Goal: Task Accomplishment & Management: Complete application form

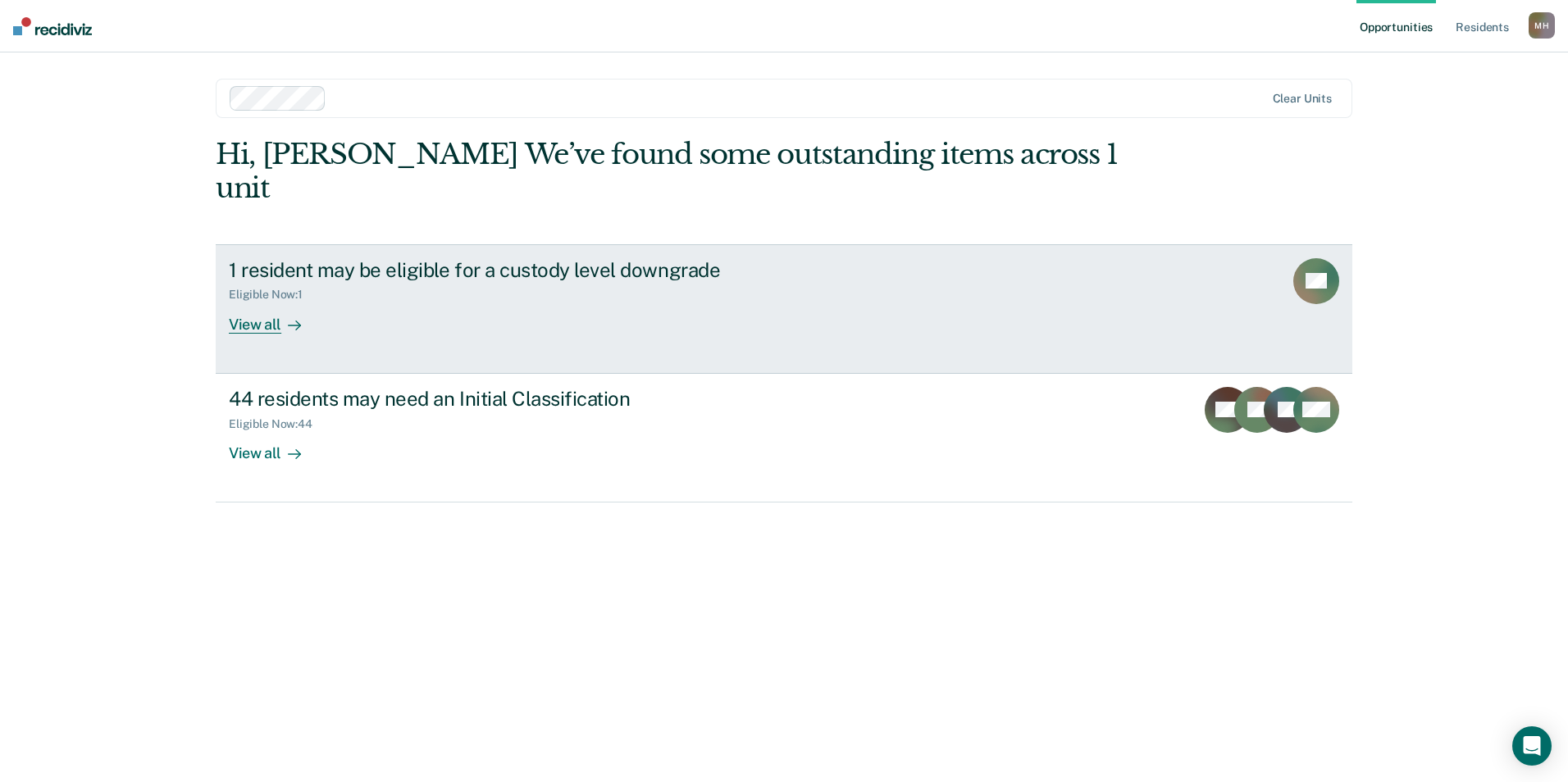
click at [261, 302] on div "View all" at bounding box center [274, 318] width 92 height 32
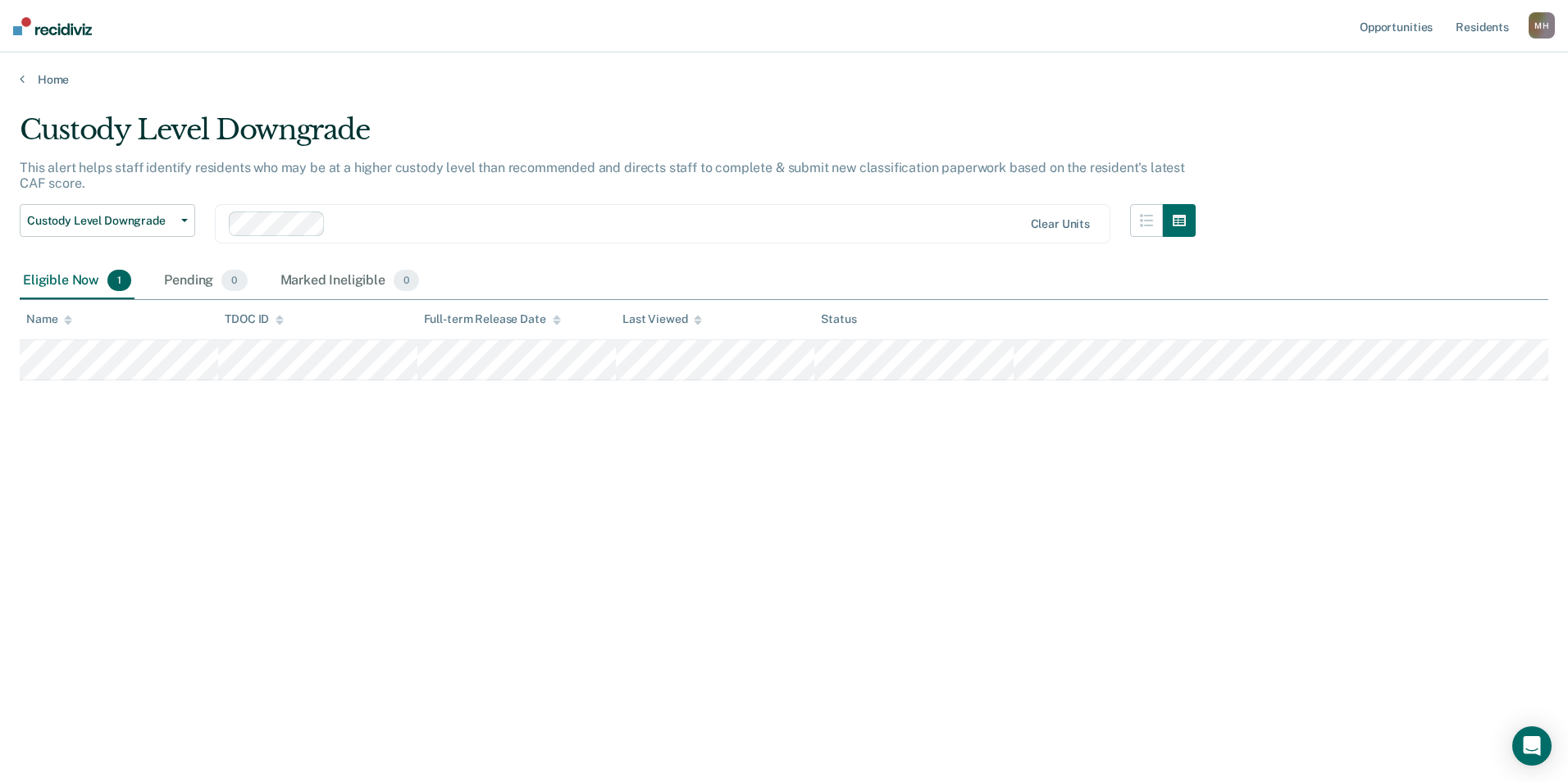
click at [61, 70] on div "Home" at bounding box center [784, 70] width 1568 height 35
click at [55, 84] on link "Home" at bounding box center [784, 79] width 1528 height 15
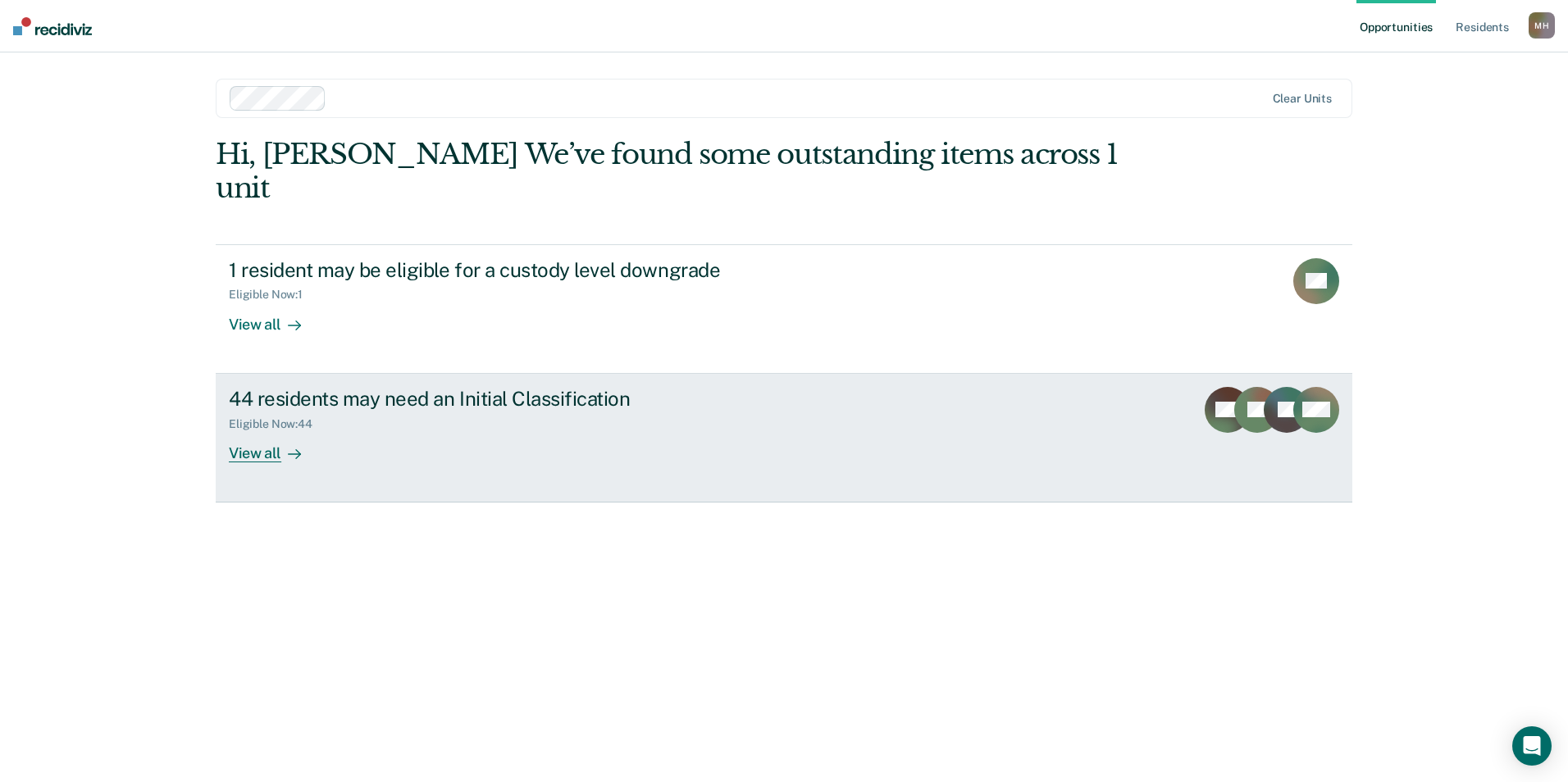
click at [289, 448] on icon at bounding box center [294, 455] width 13 height 13
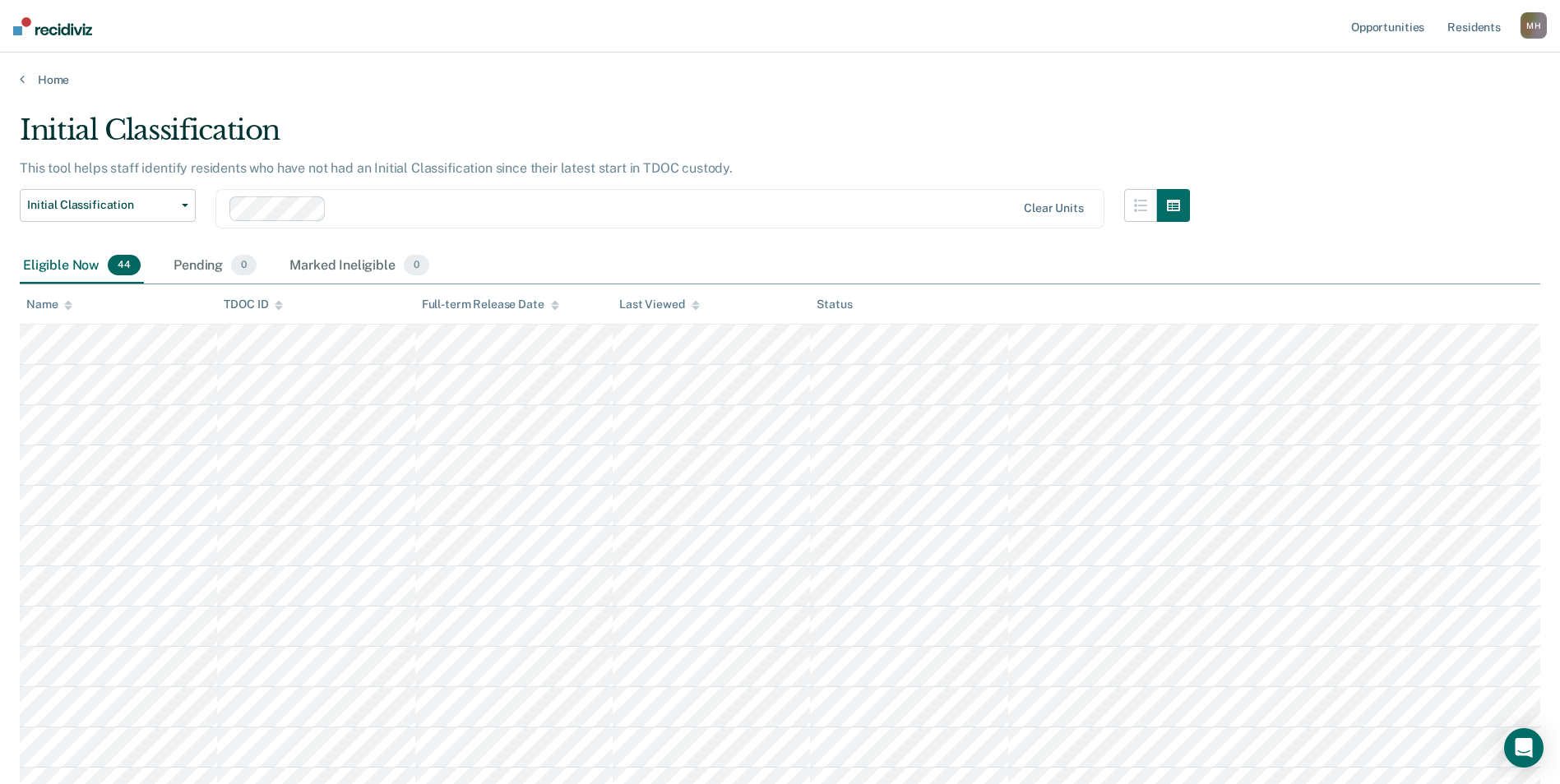
scroll to position [718, 0]
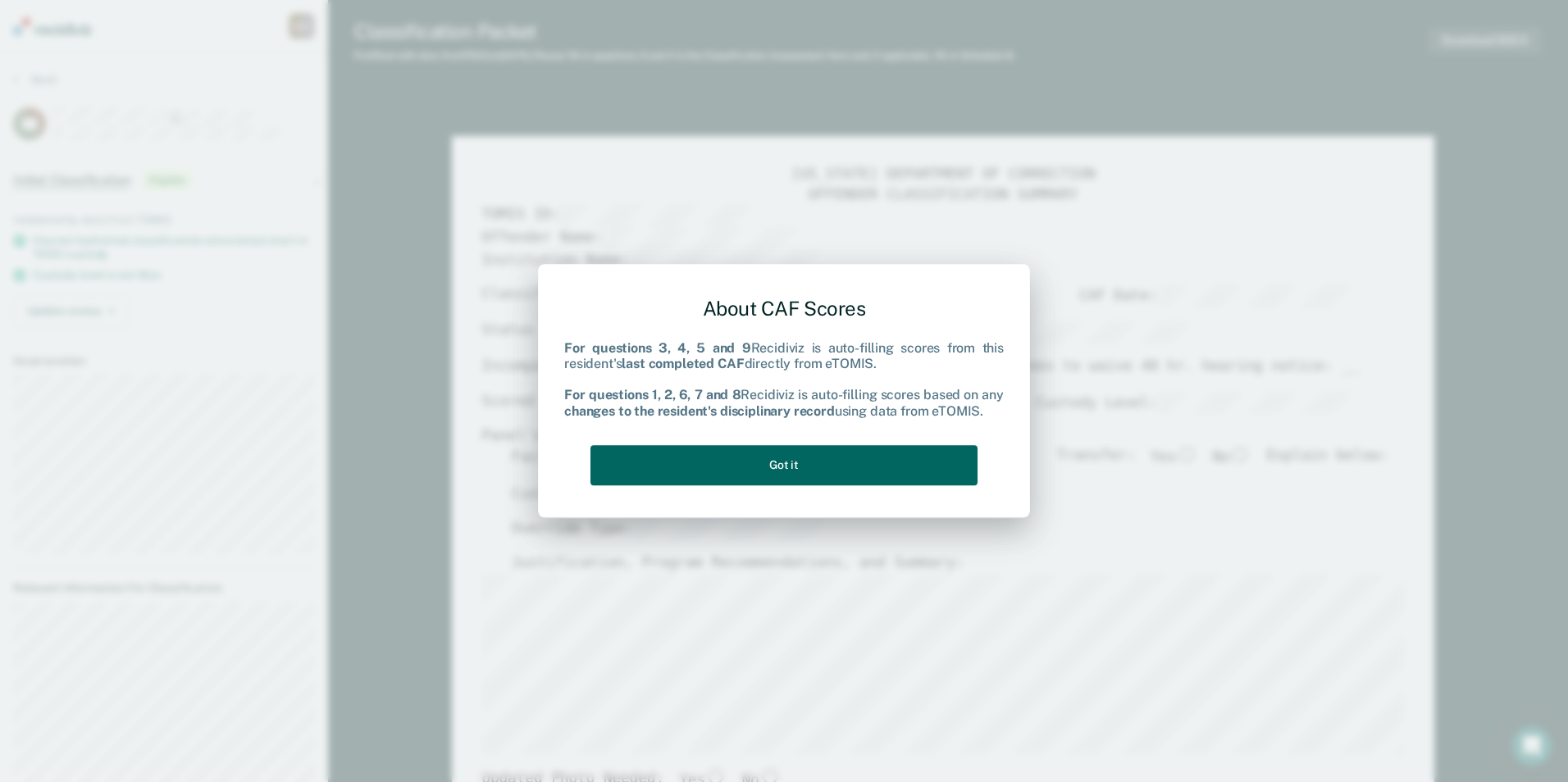
click at [736, 461] on button "Got it" at bounding box center [784, 465] width 387 height 40
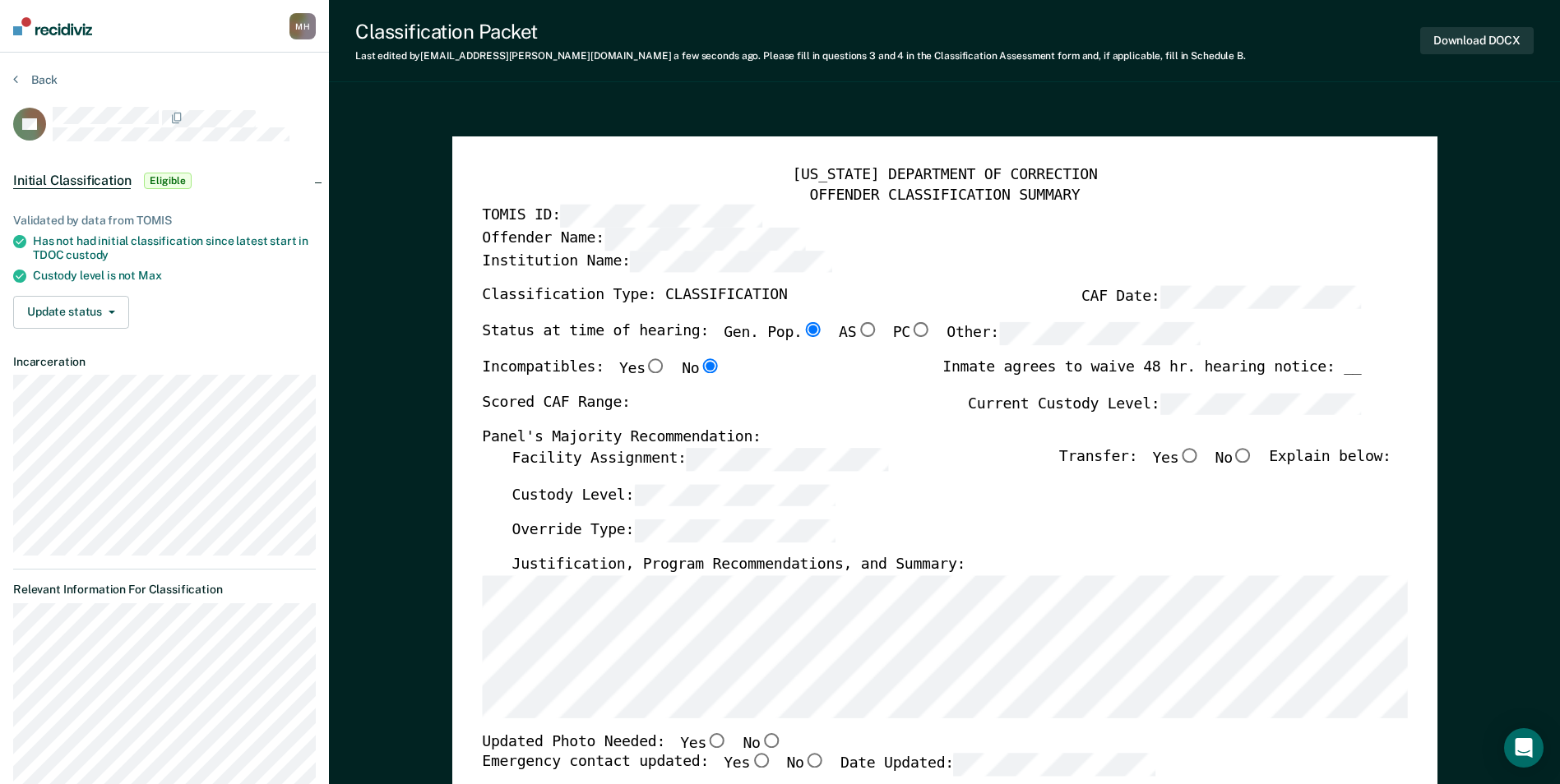
click at [572, 450] on label "Facility Assignment:" at bounding box center [699, 460] width 376 height 23
click at [706, 397] on div "Scored CAF Range: Current Custody Level:" at bounding box center [921, 411] width 879 height 36
type textarea "x"
radio input "false"
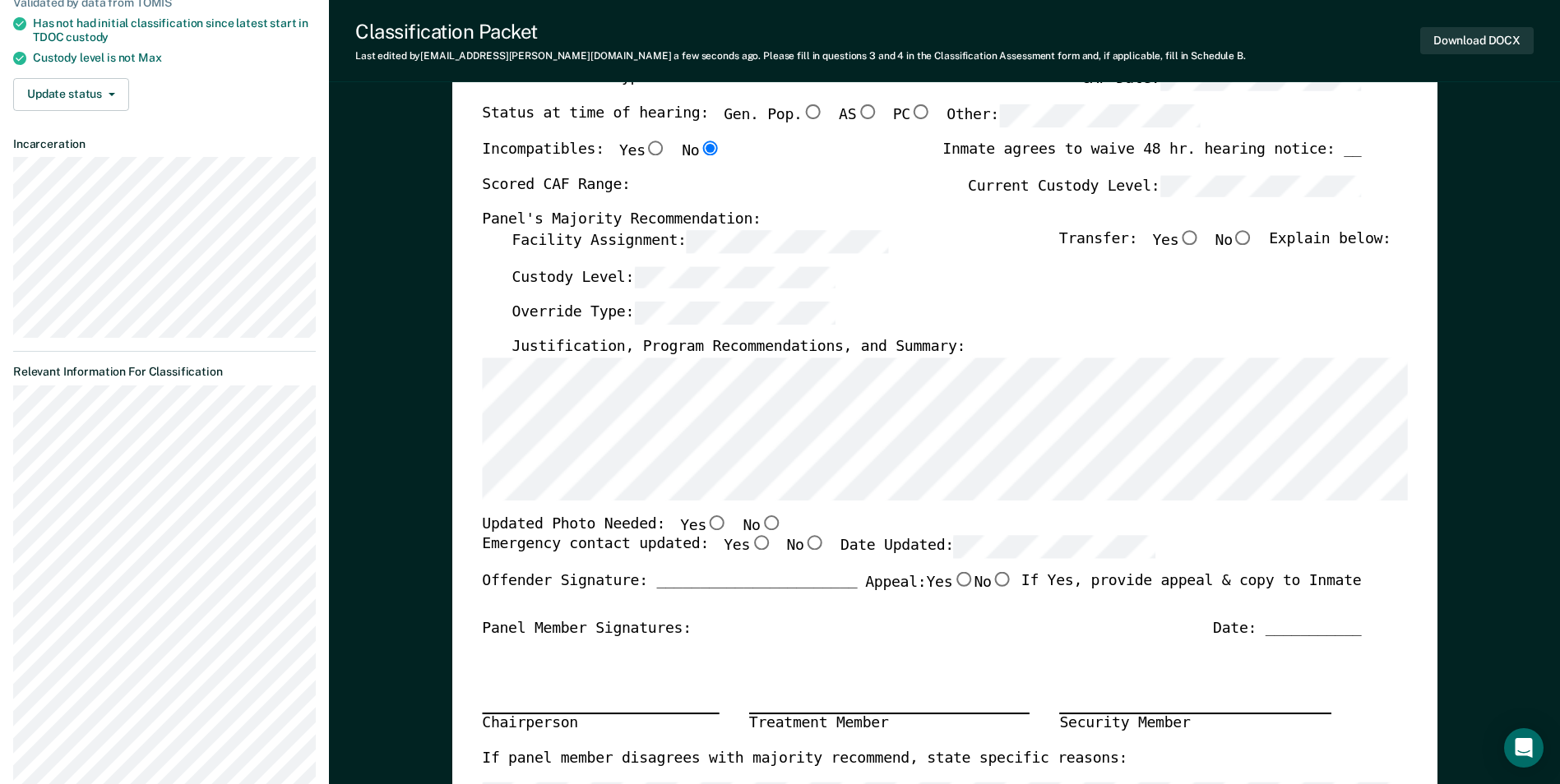
scroll to position [246, 0]
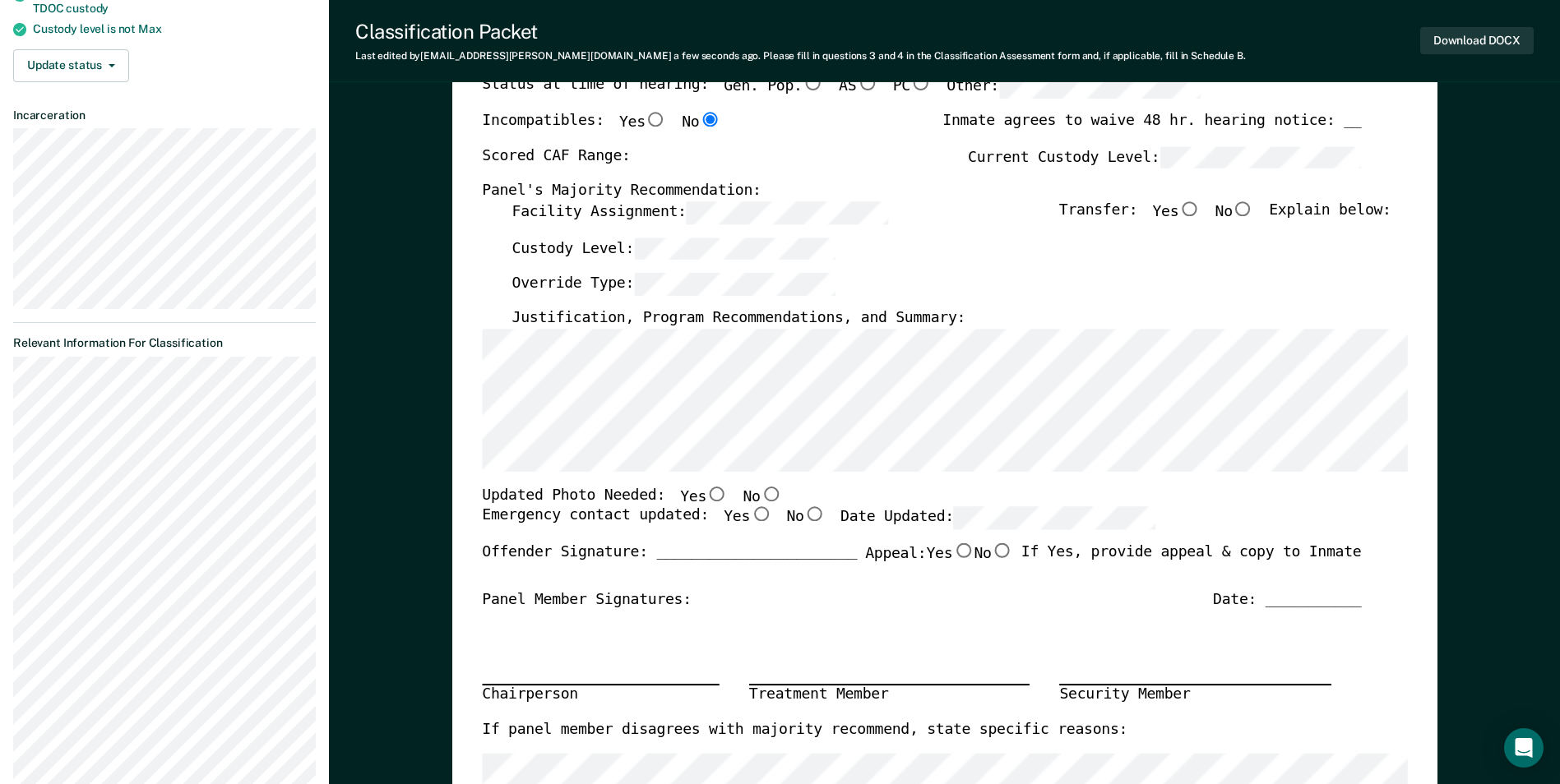
click at [760, 494] on input "No" at bounding box center [771, 493] width 22 height 15
type textarea "x"
radio input "true"
click at [750, 519] on input "Yes" at bounding box center [761, 514] width 22 height 15
type textarea "x"
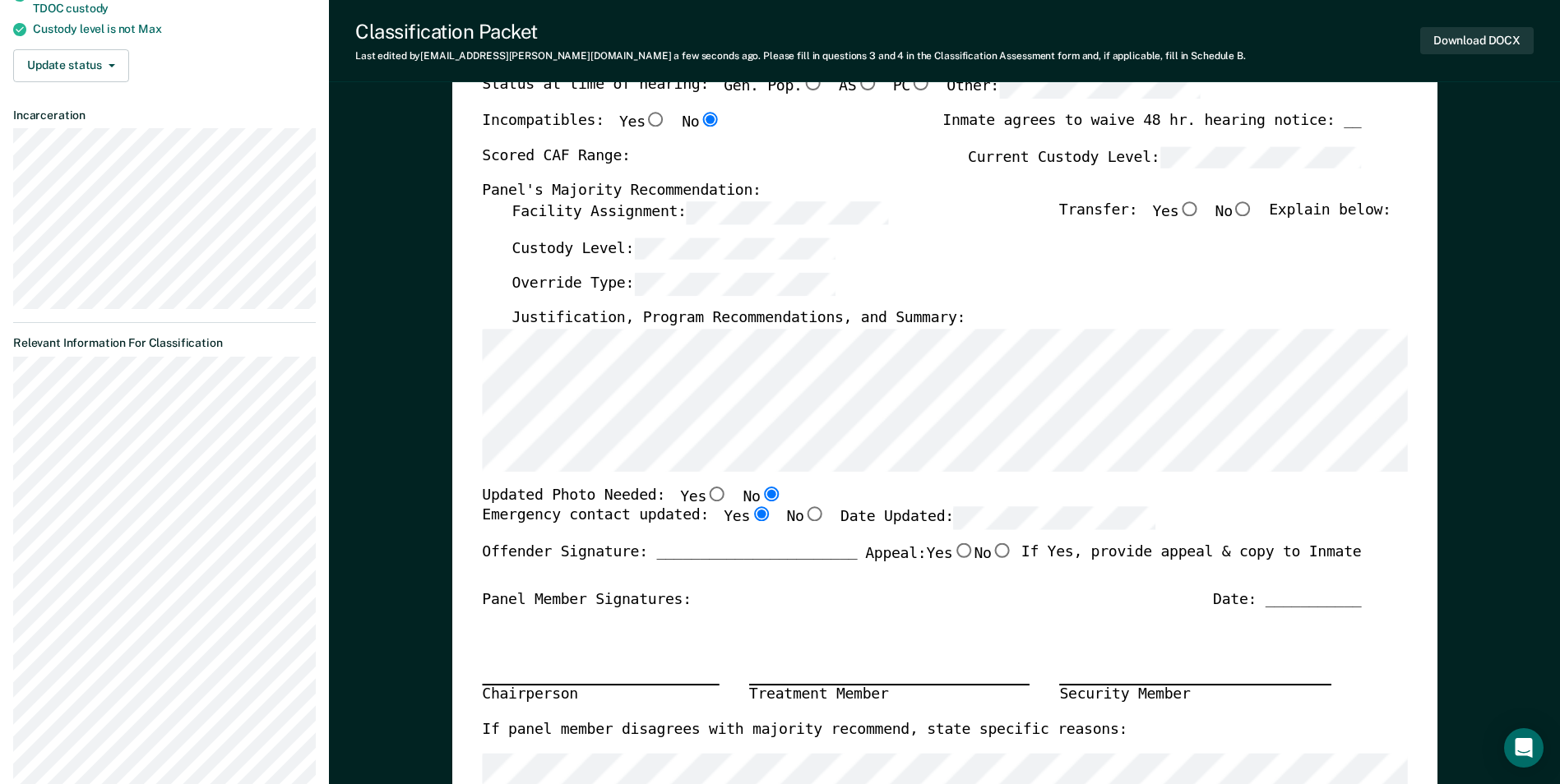
radio input "true"
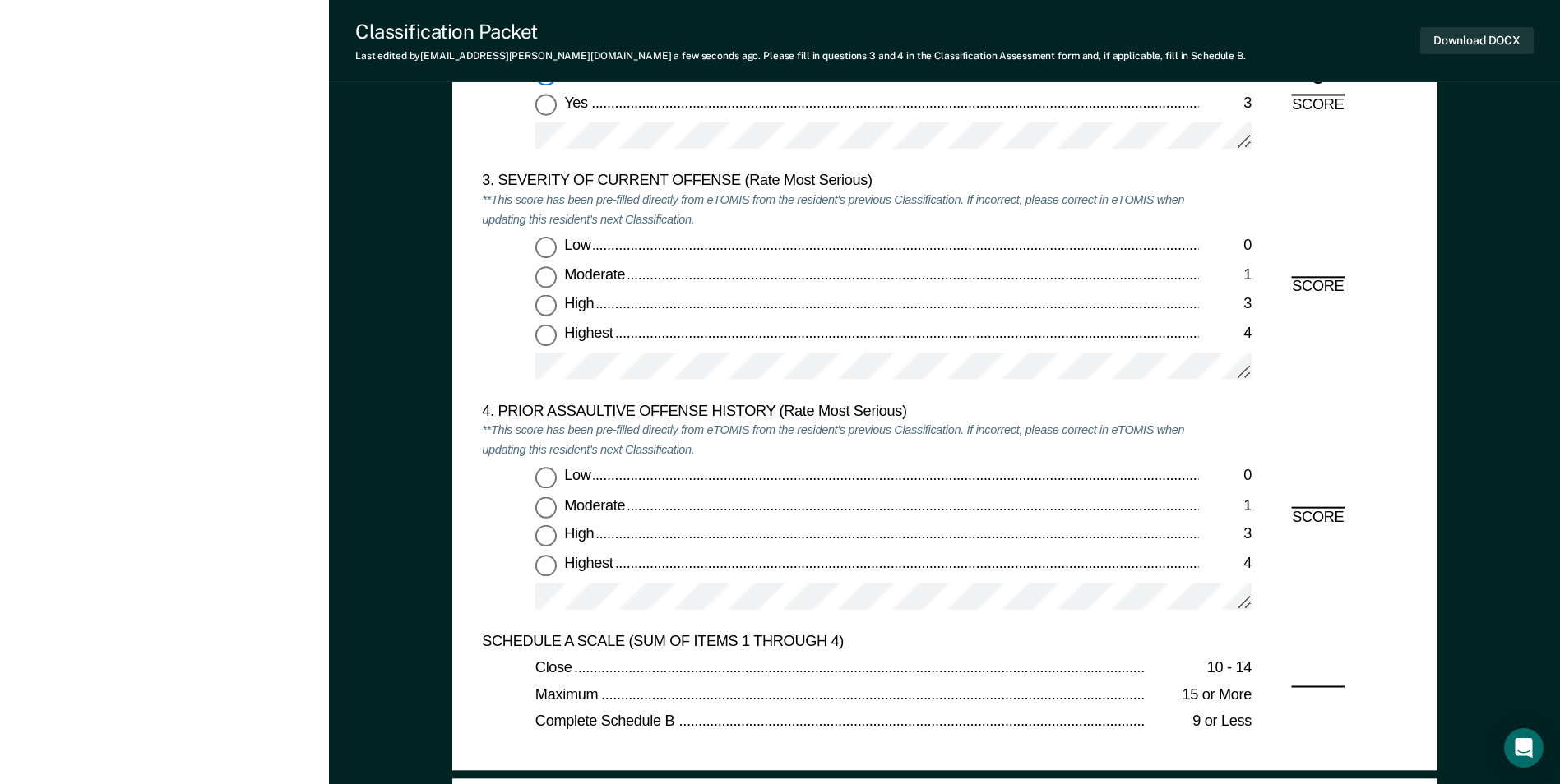
scroll to position [1973, 0]
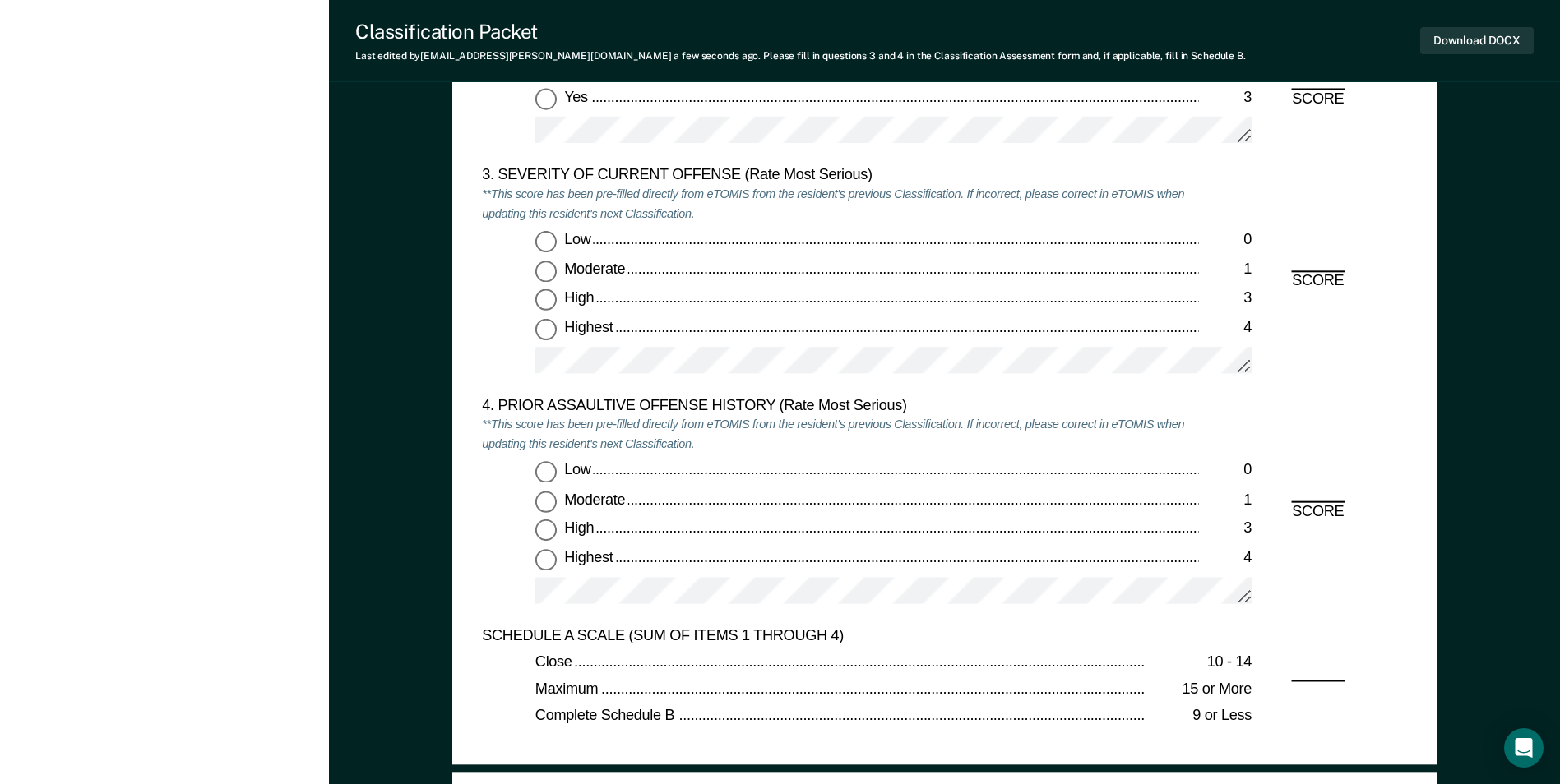
click at [550, 235] on input "Low 0" at bounding box center [546, 242] width 22 height 22
type textarea "x"
radio input "true"
click at [548, 478] on input "Low 0" at bounding box center [546, 473] width 22 height 22
type textarea "x"
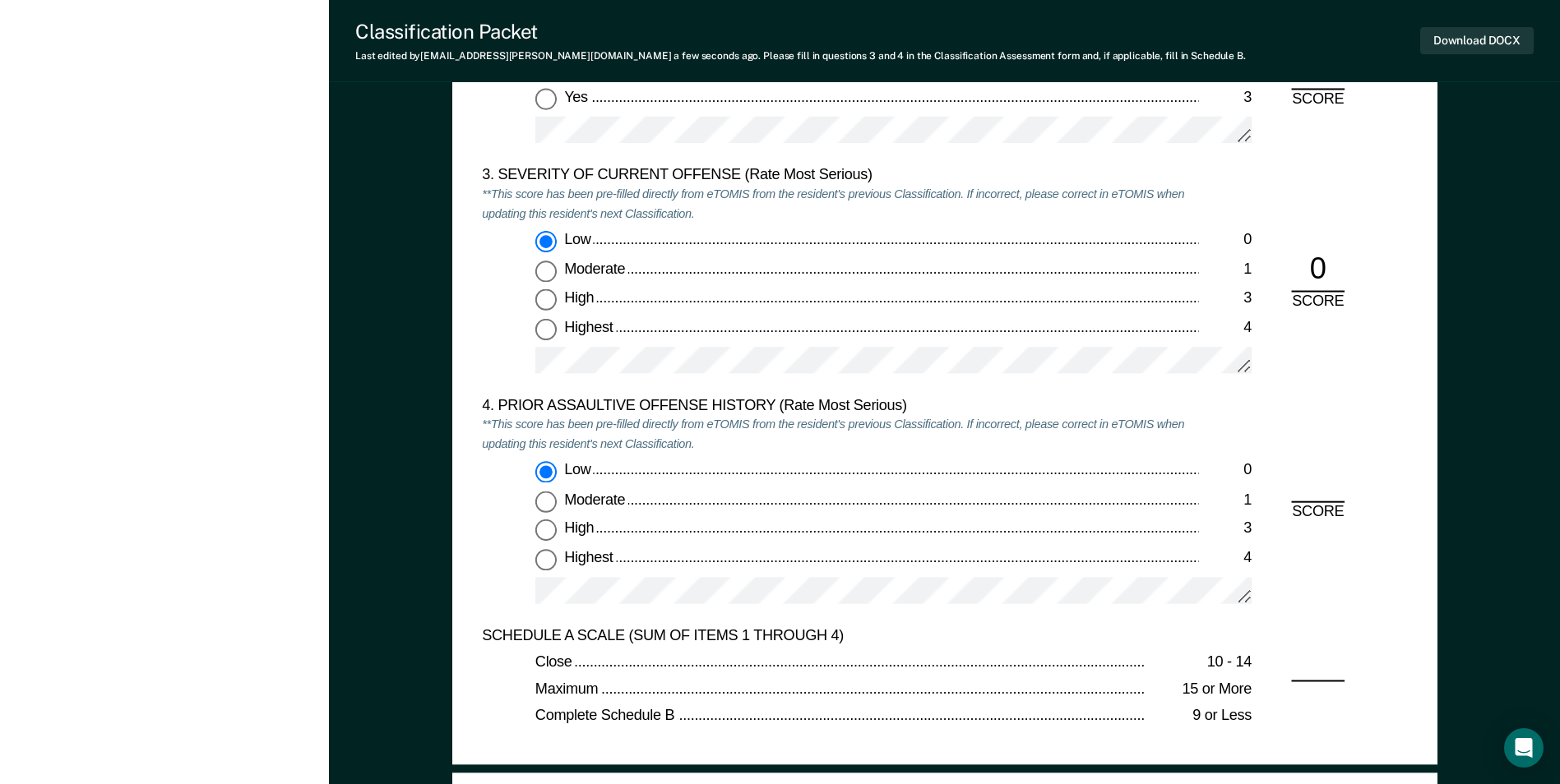
radio input "true"
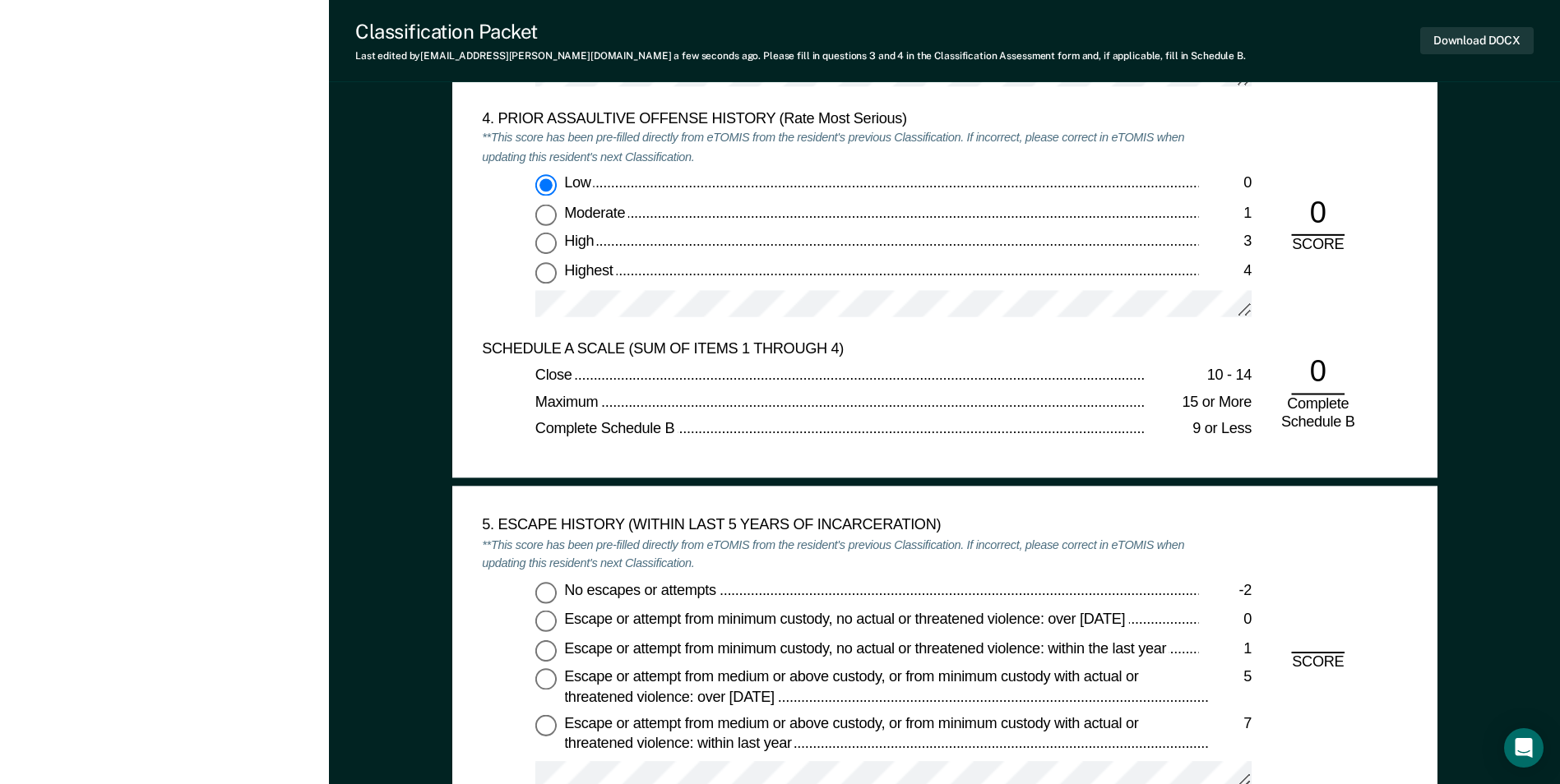
scroll to position [2384, 0]
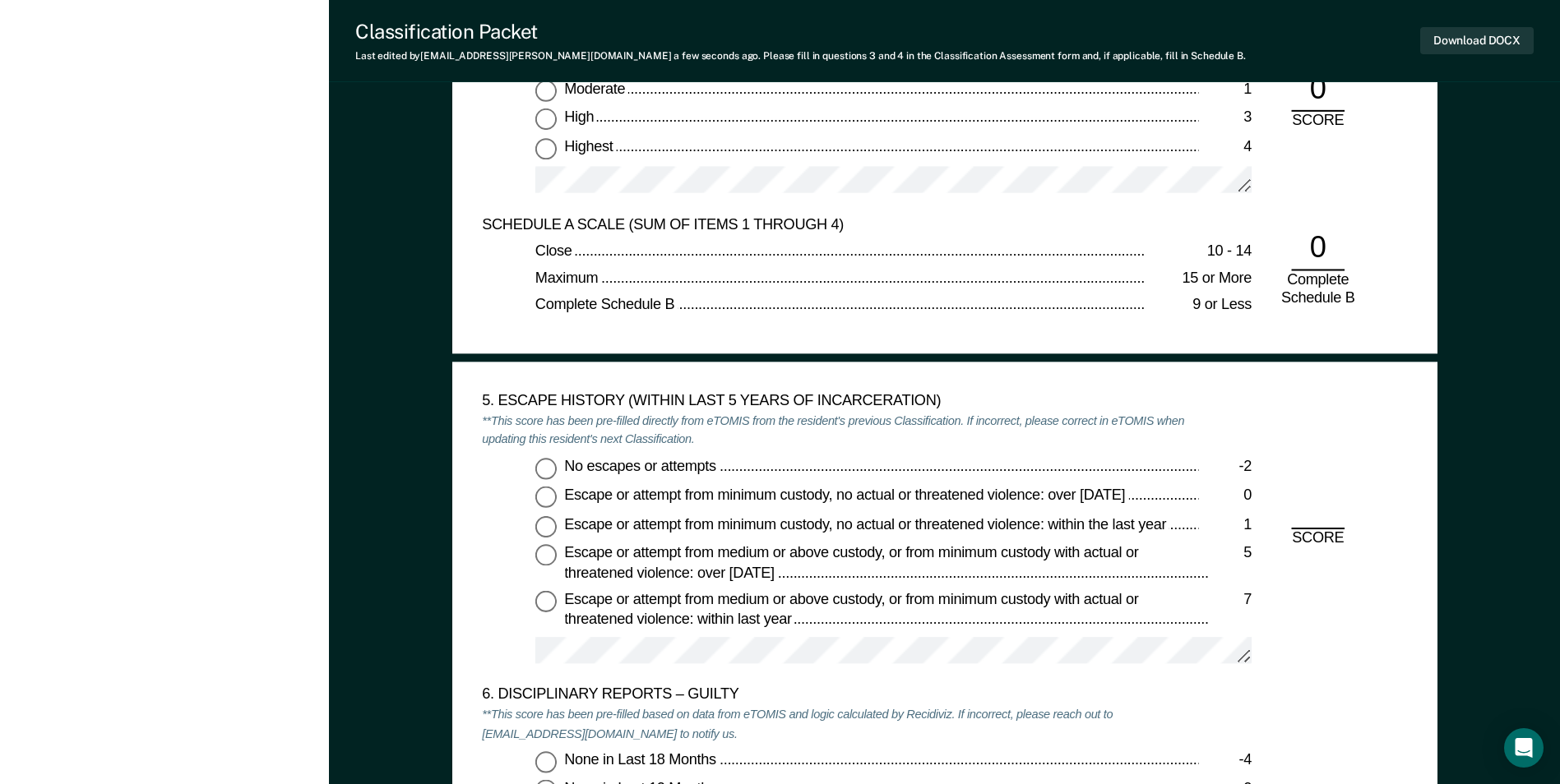
click at [545, 465] on input "No escapes or attempts -2" at bounding box center [546, 468] width 22 height 22
type textarea "x"
radio input "true"
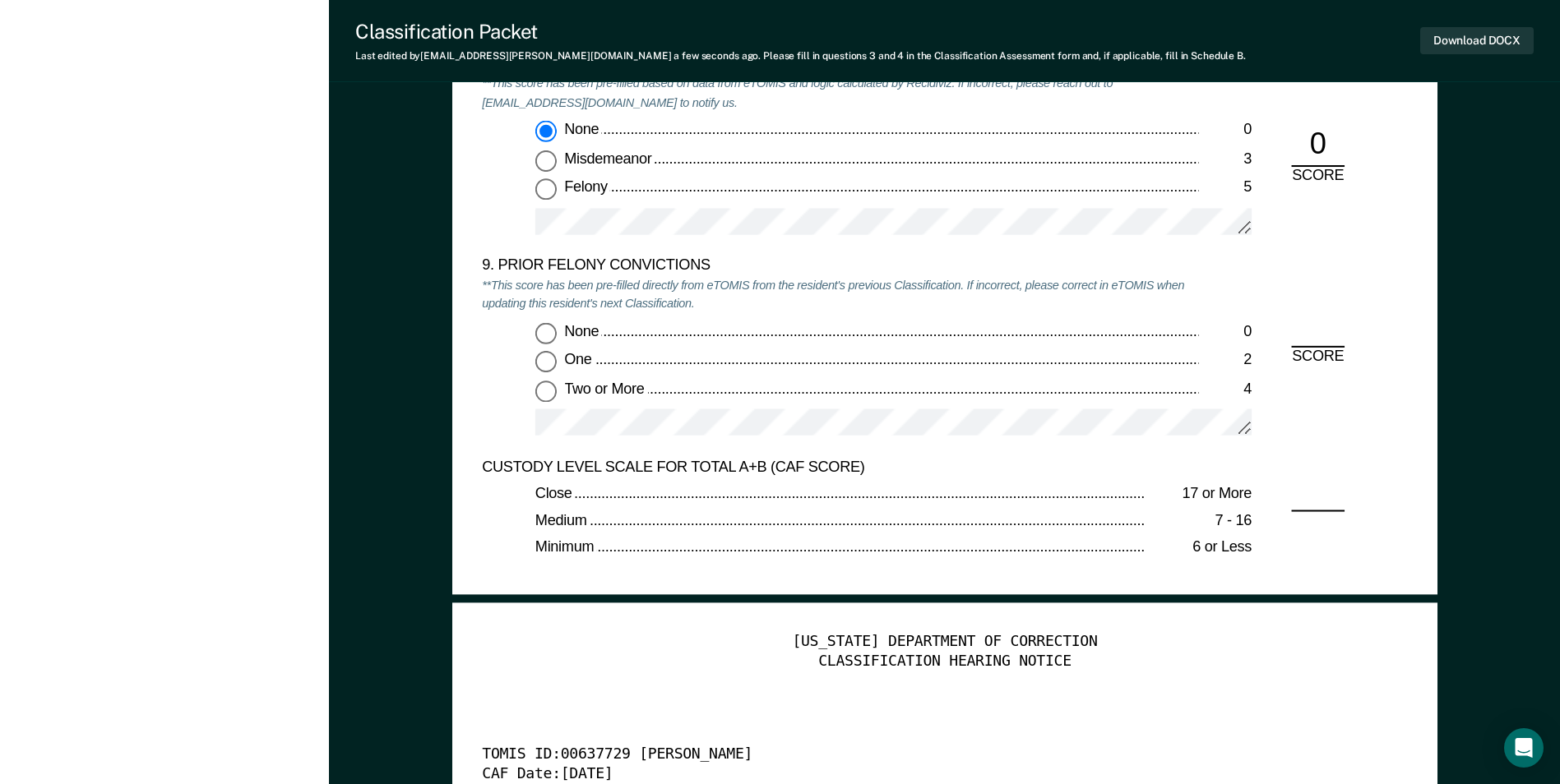
scroll to position [3535, 0]
click at [540, 334] on input "None 0" at bounding box center [546, 332] width 22 height 22
type textarea "x"
radio input "true"
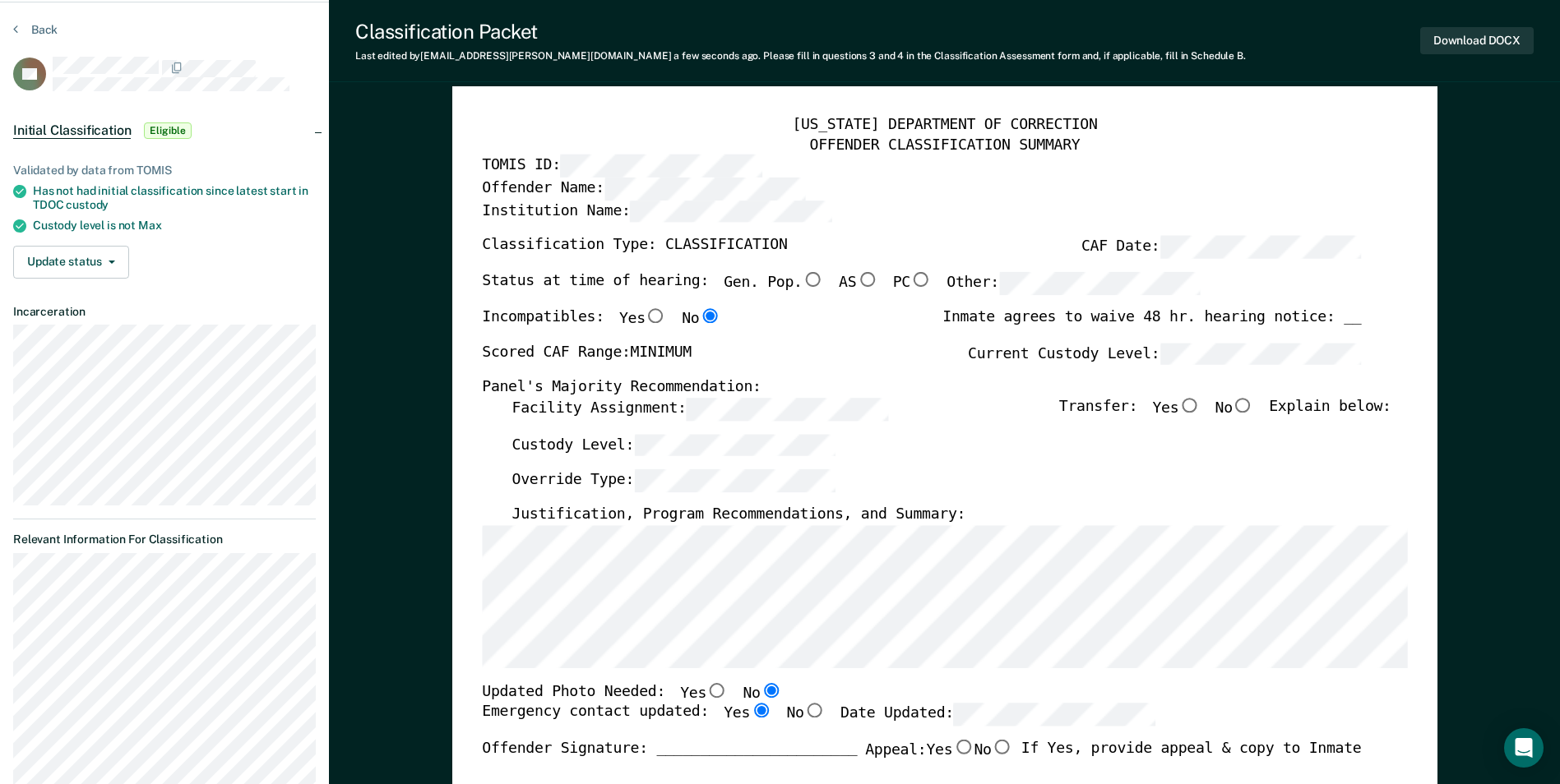
scroll to position [0, 0]
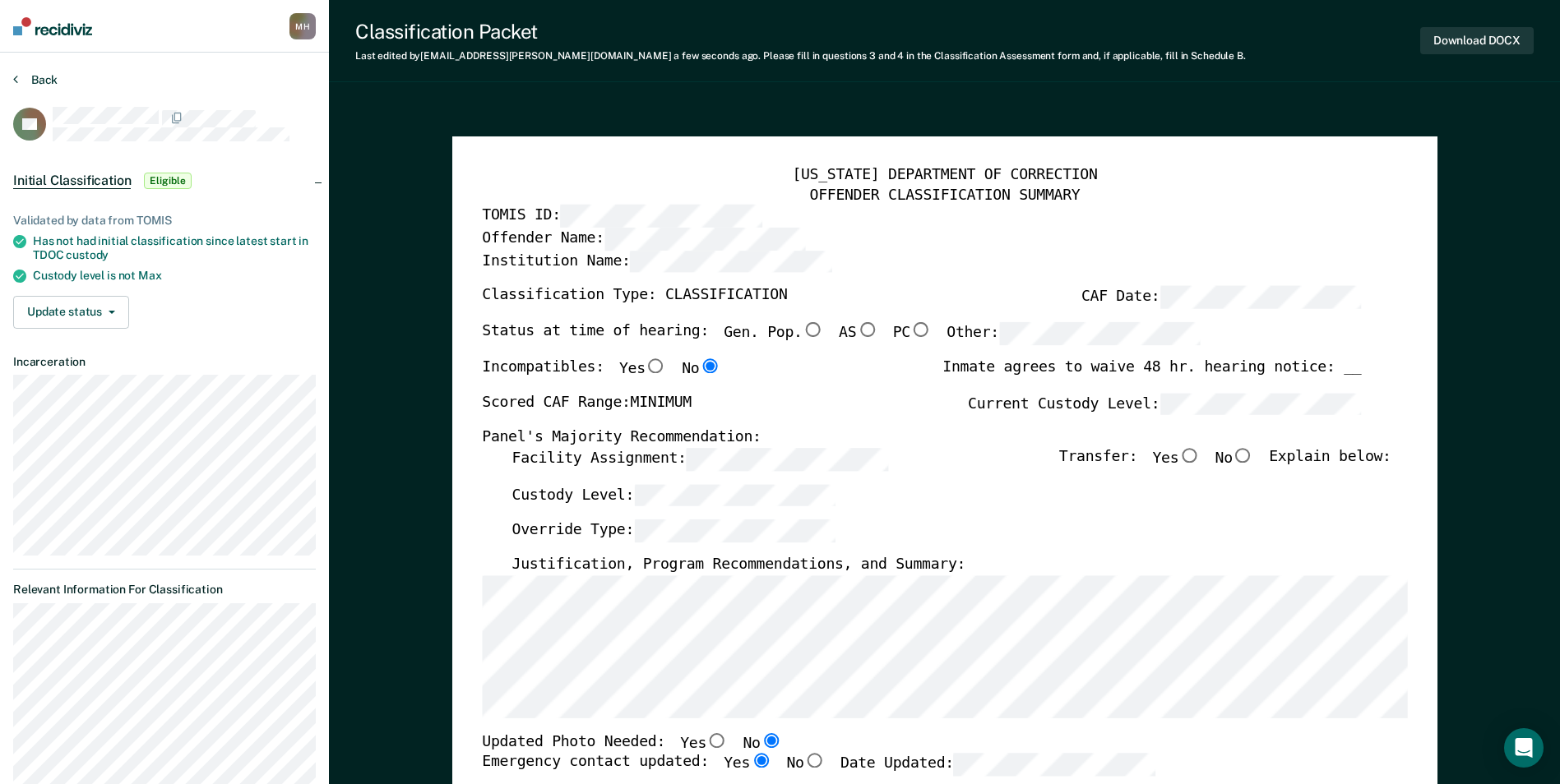
click at [50, 82] on button "Back" at bounding box center [36, 79] width 45 height 15
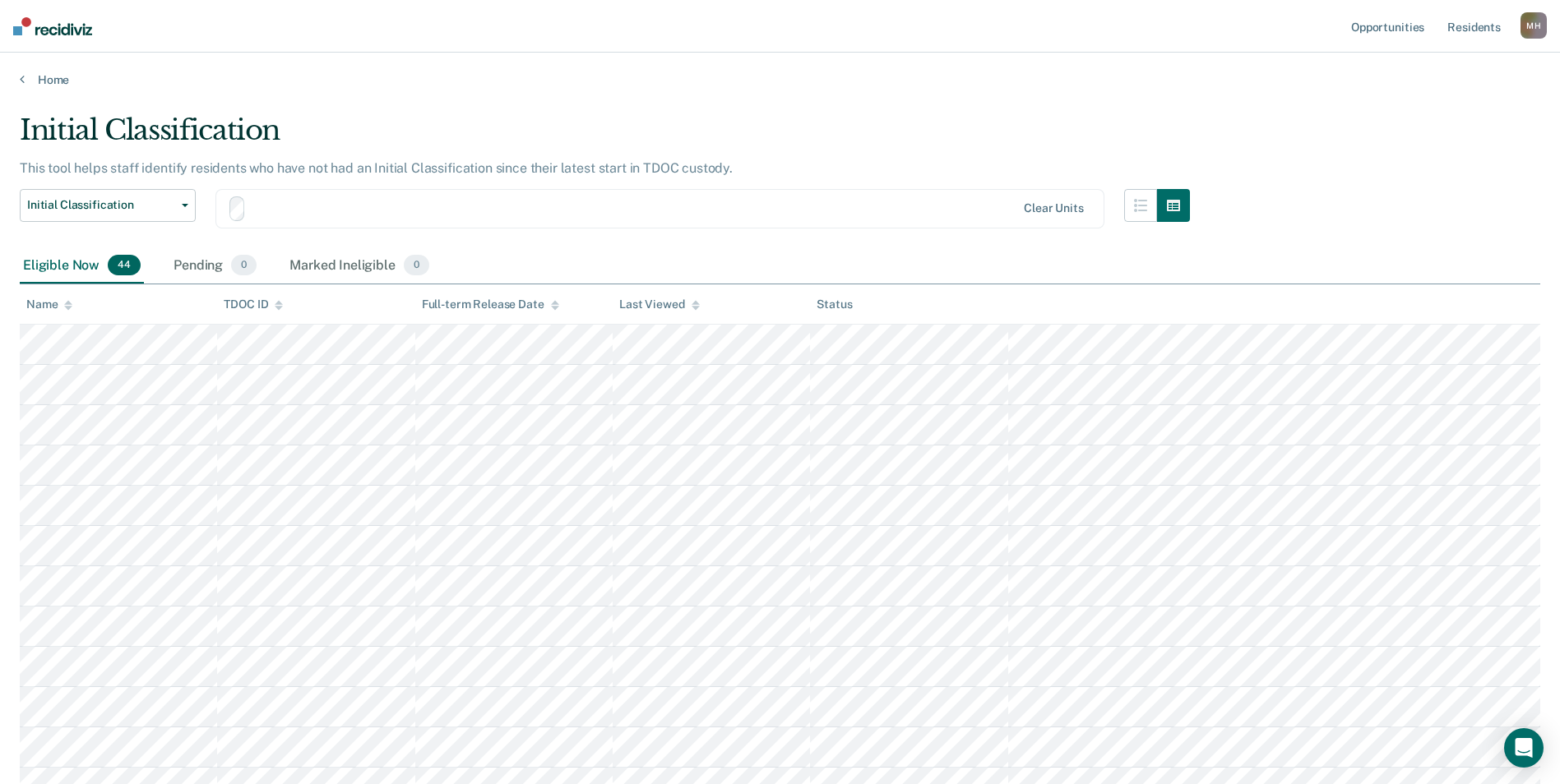
scroll to position [718, 0]
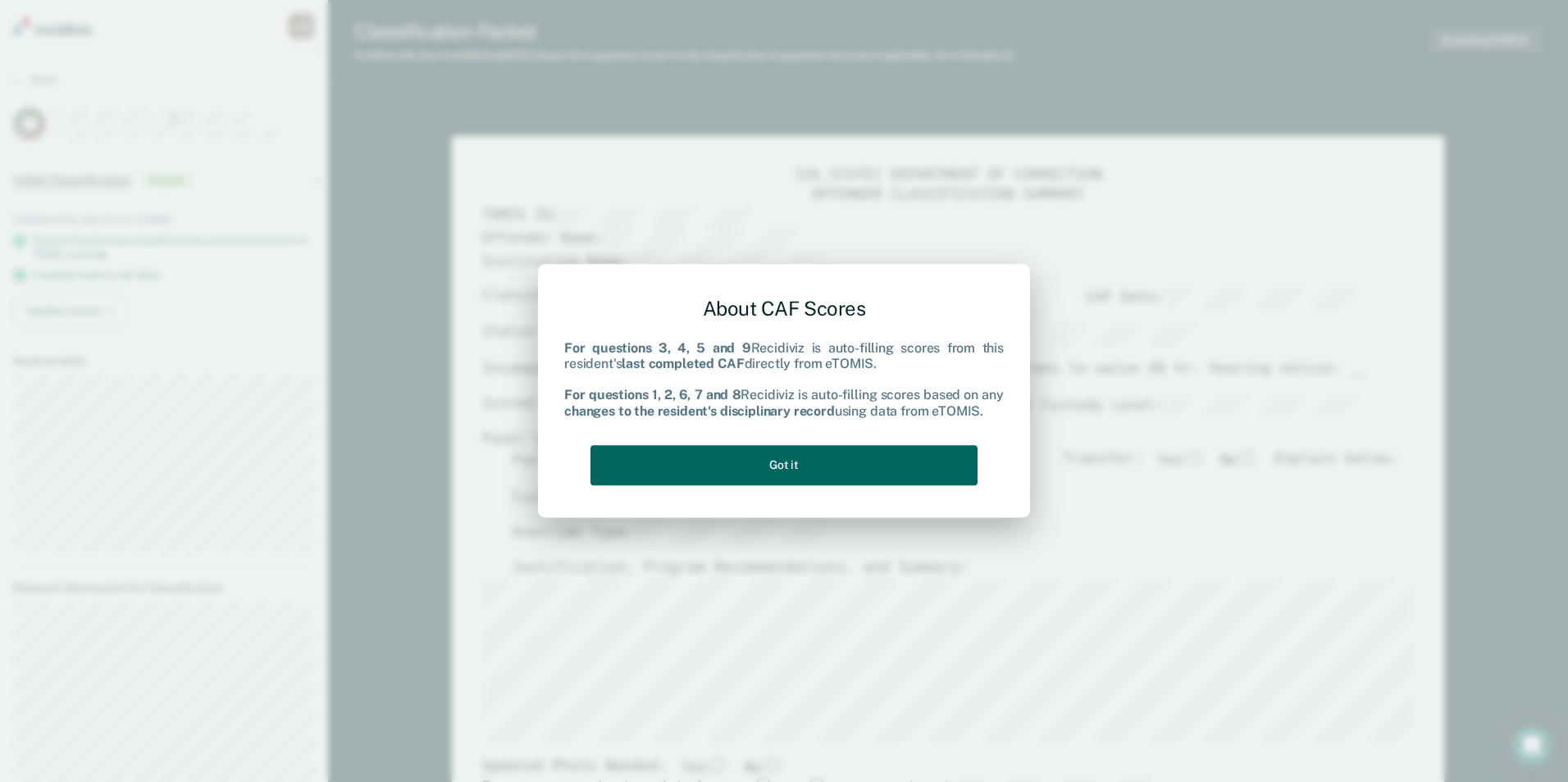
click at [758, 464] on button "Got it" at bounding box center [784, 465] width 387 height 40
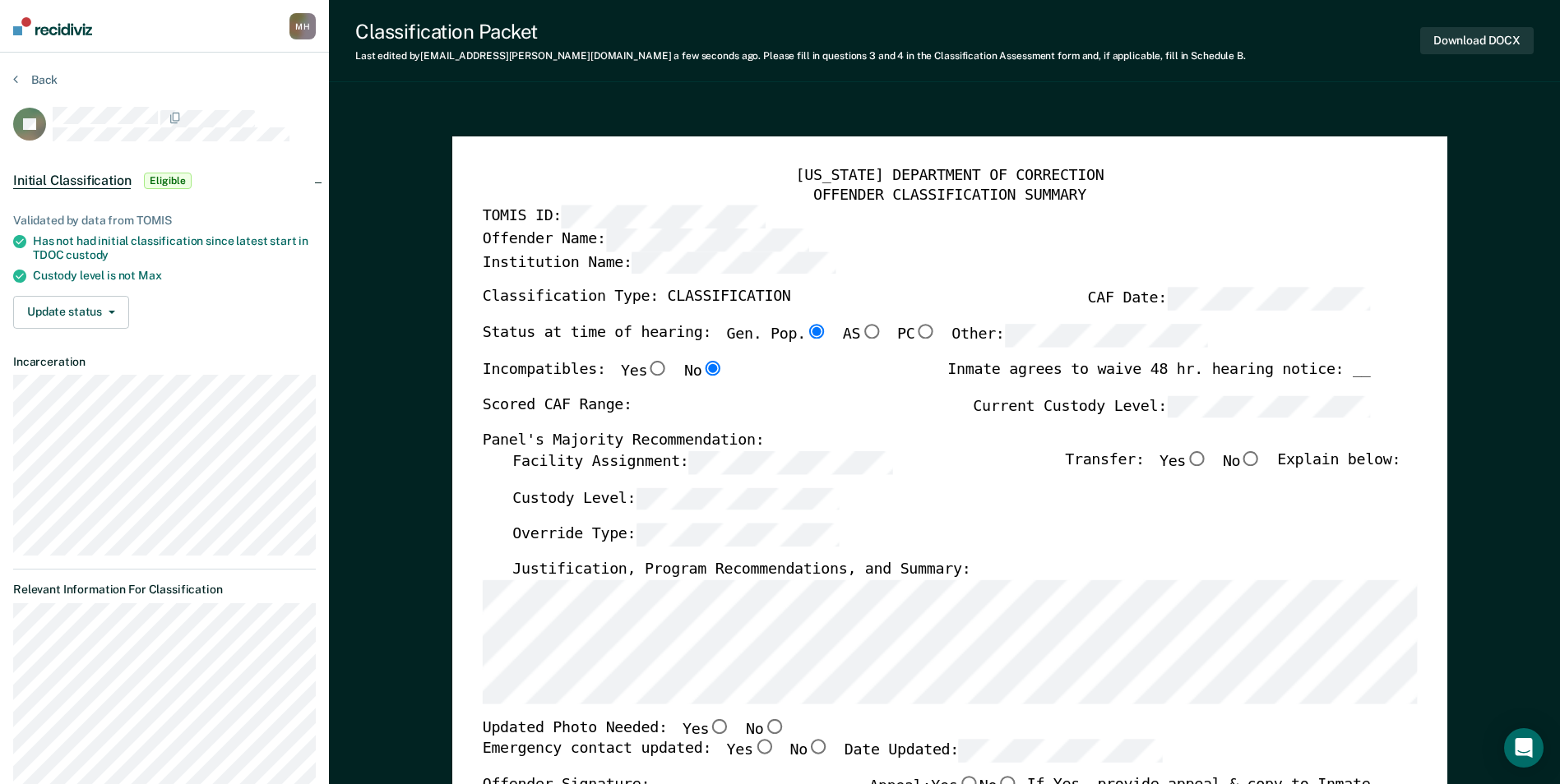
click at [662, 510] on div "Custody Level:" at bounding box center [956, 505] width 888 height 36
click at [1201, 460] on input "Yes" at bounding box center [1196, 459] width 22 height 15
type textarea "x"
radio input "true"
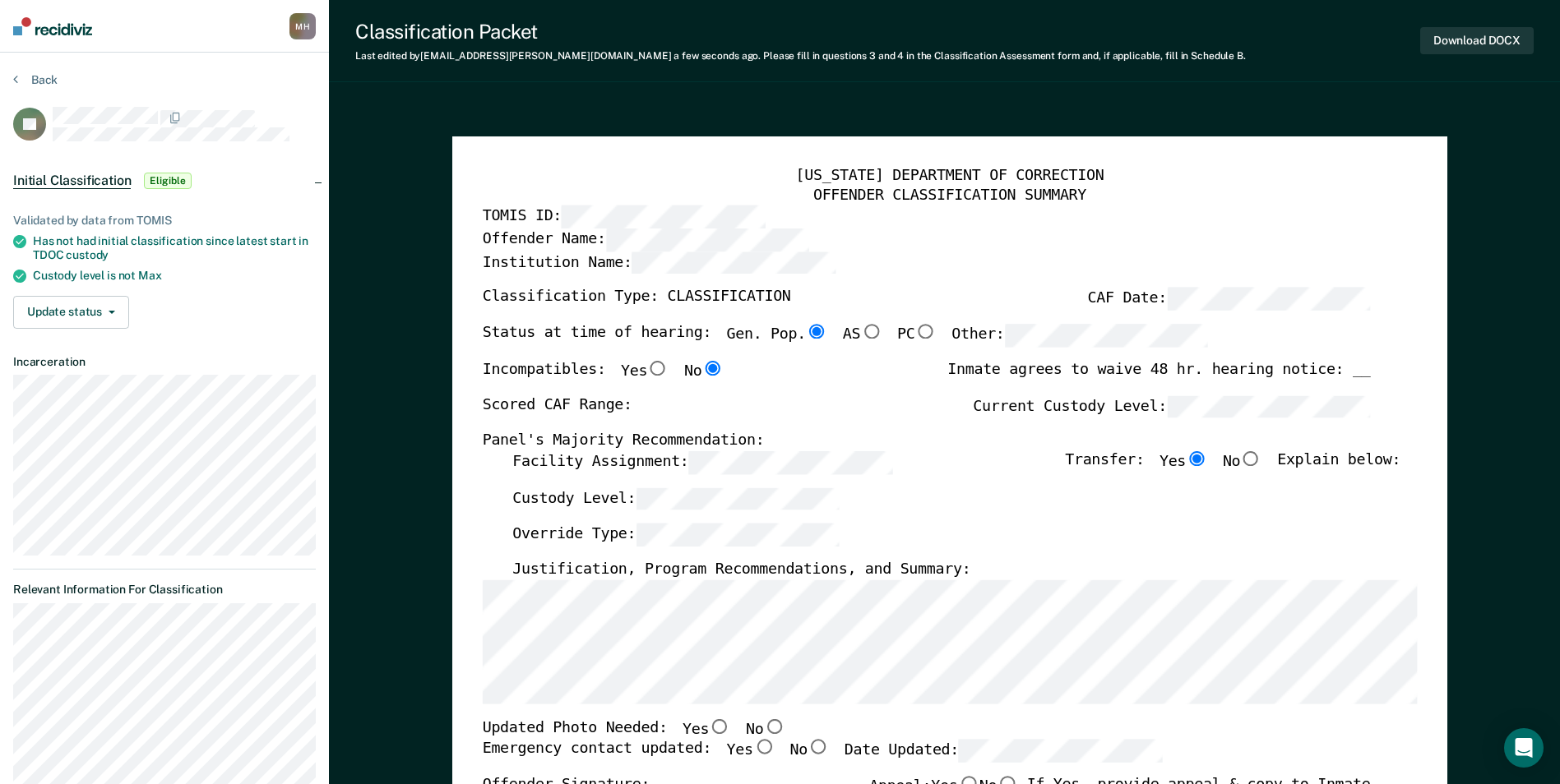
type textarea "x"
radio input "false"
click at [1249, 332] on div "Status at time of hearing: Gen. Pop. AS PC Other:" at bounding box center [926, 343] width 888 height 36
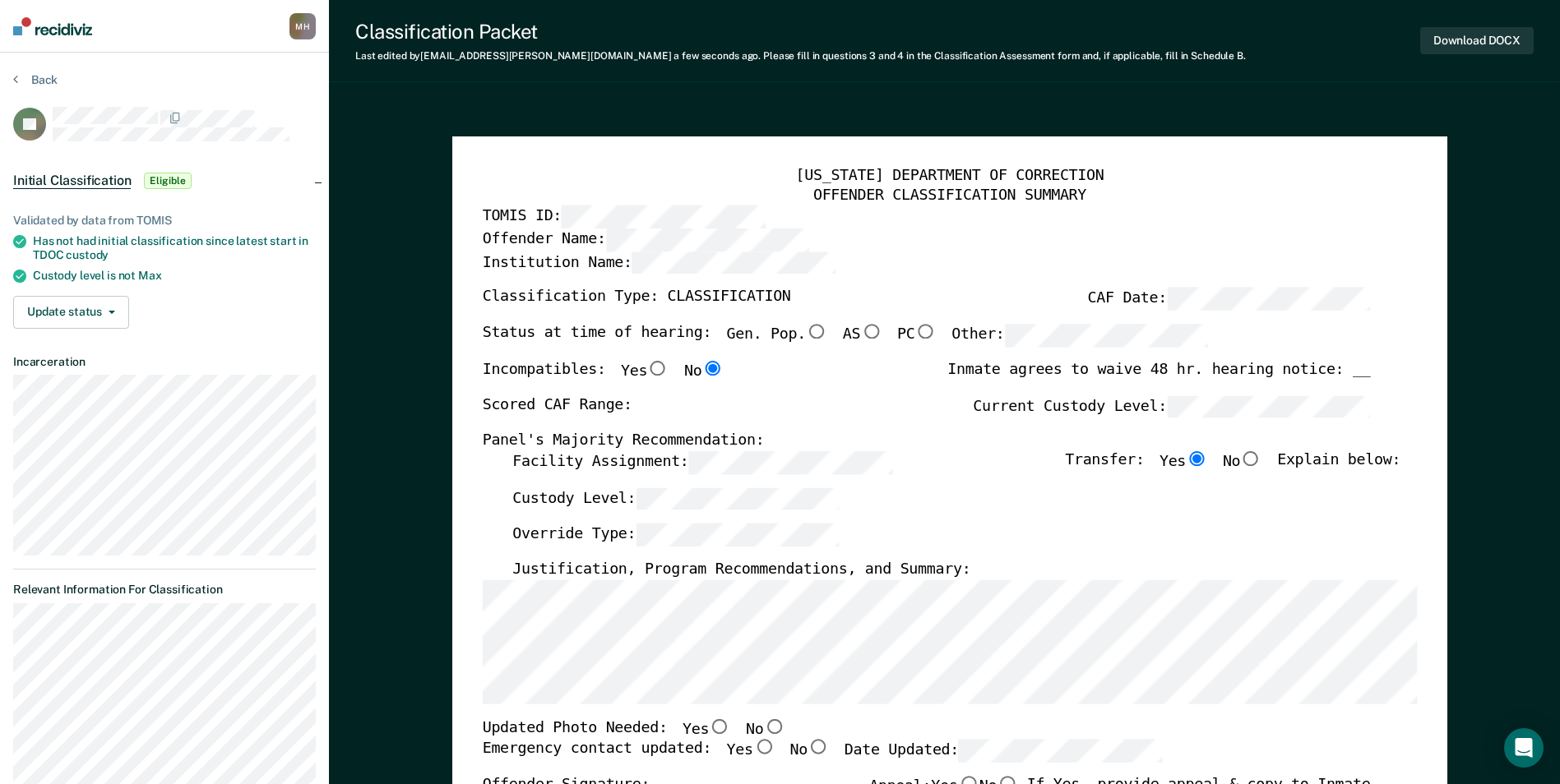
click at [873, 404] on div "[US_STATE] DEPARTMENT OF CORRECTION OFFENDER CLASSIFICATION SUMMARY TOMIS ID: O…" at bounding box center [950, 755] width 935 height 1176
click at [729, 408] on div "Scored CAF Range: Current Custody Level:" at bounding box center [926, 414] width 888 height 36
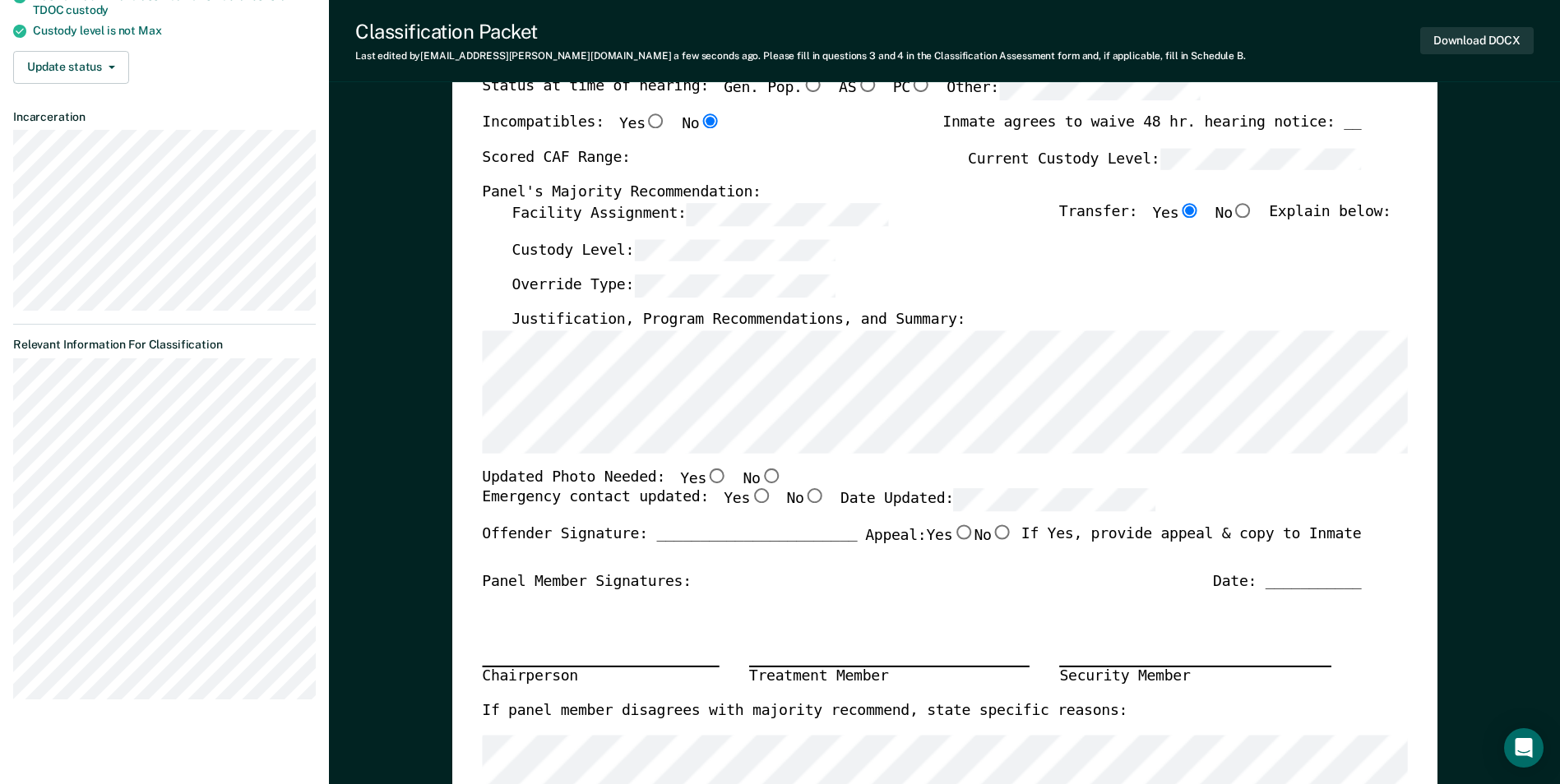
scroll to position [246, 0]
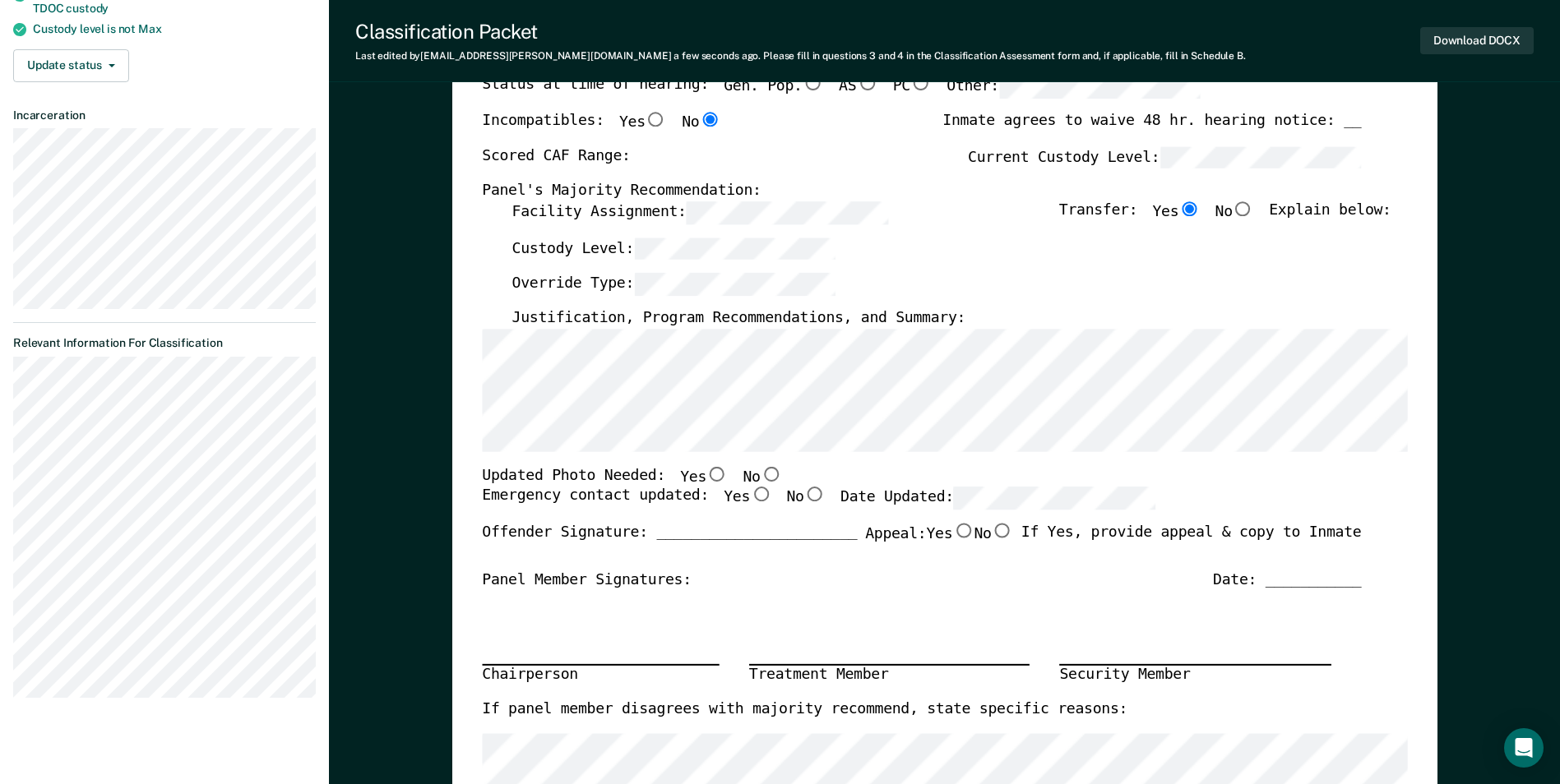
click at [760, 471] on input "No" at bounding box center [771, 474] width 22 height 15
type textarea "x"
radio input "true"
click at [750, 496] on input "Yes" at bounding box center [761, 495] width 22 height 15
type textarea "x"
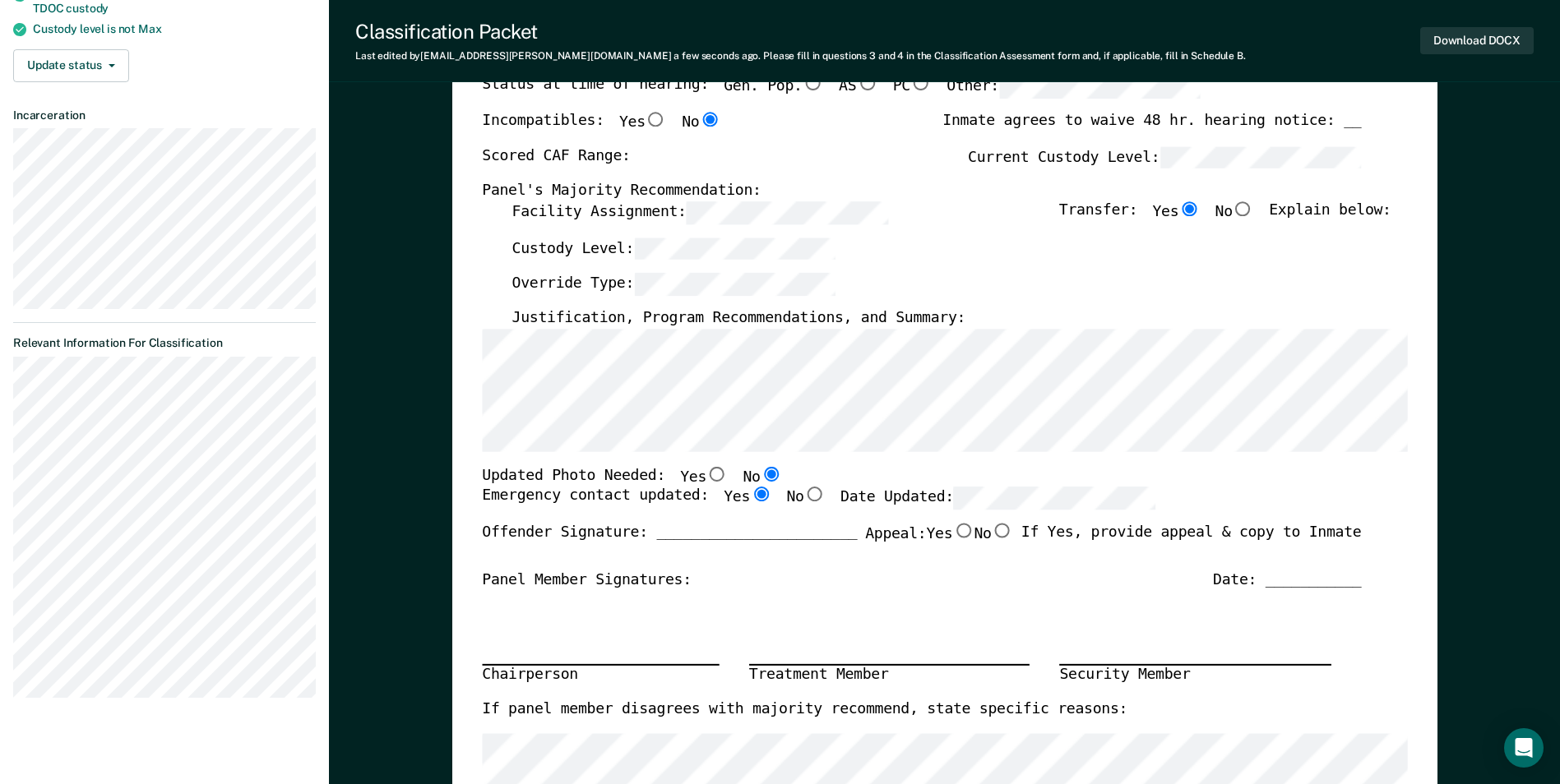
radio input "true"
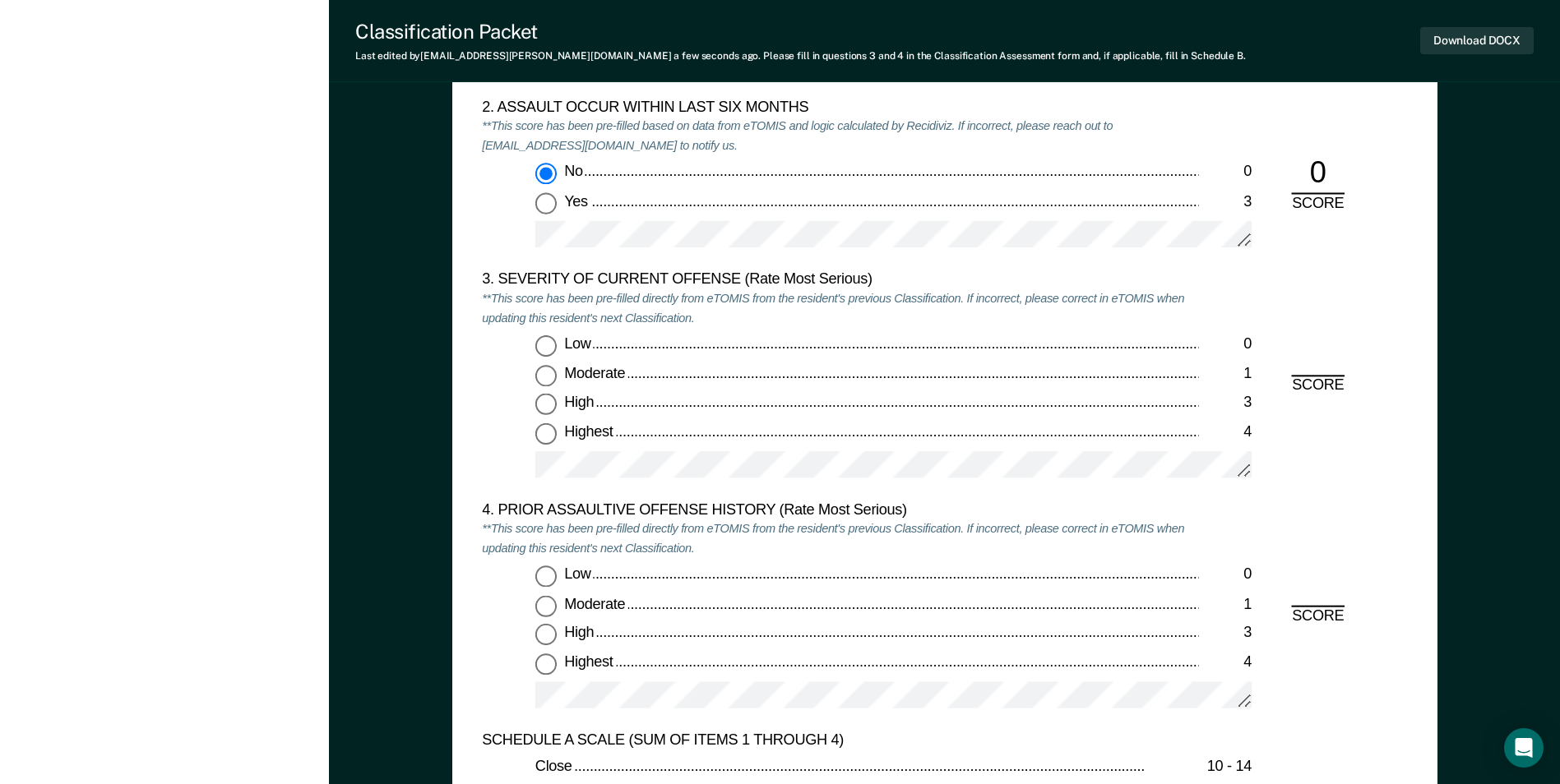
scroll to position [1891, 0]
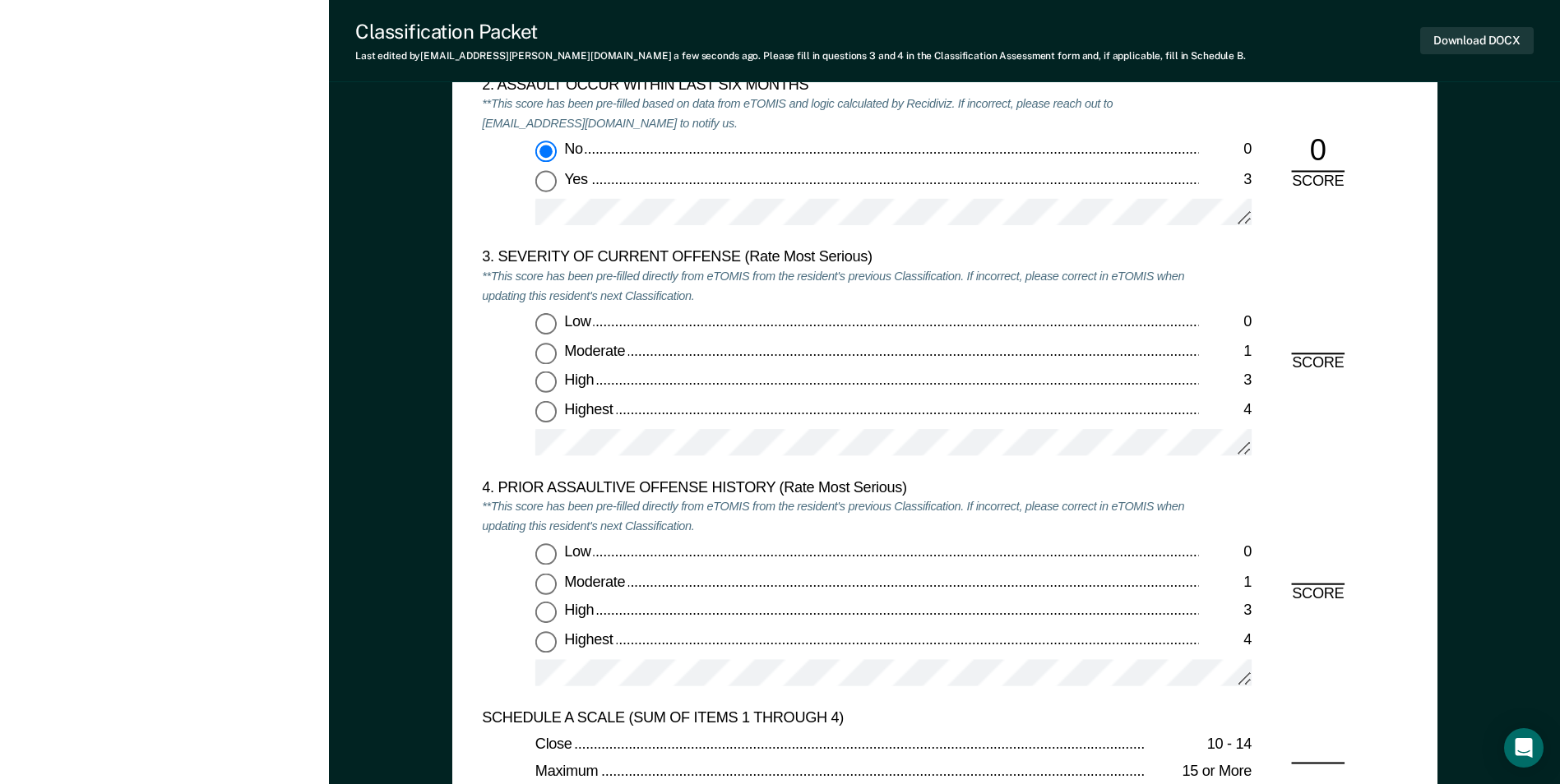
click at [551, 352] on input "Moderate 1" at bounding box center [546, 354] width 22 height 22
type textarea "x"
radio input "true"
click at [537, 538] on div "4. PRIOR ASSAULTIVE OFFENSE HISTORY (Rate Most Serious) **This score has been p…" at bounding box center [840, 594] width 716 height 230
click at [550, 568] on div "Low 0 Moderate 1 High 3 Highest 4" at bounding box center [840, 623] width 716 height 158
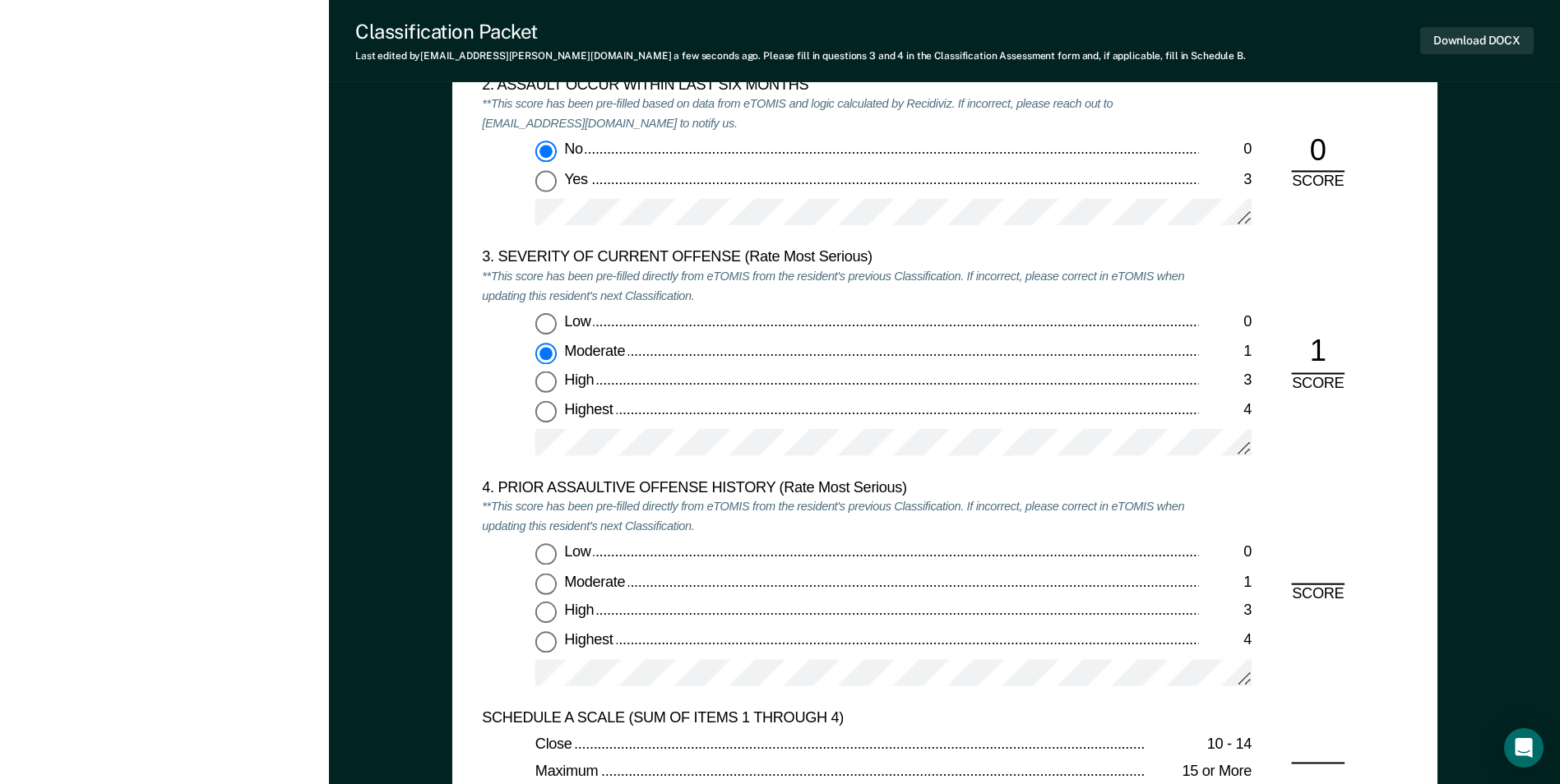
click at [551, 562] on input "Low 0" at bounding box center [546, 555] width 22 height 22
type textarea "x"
radio input "true"
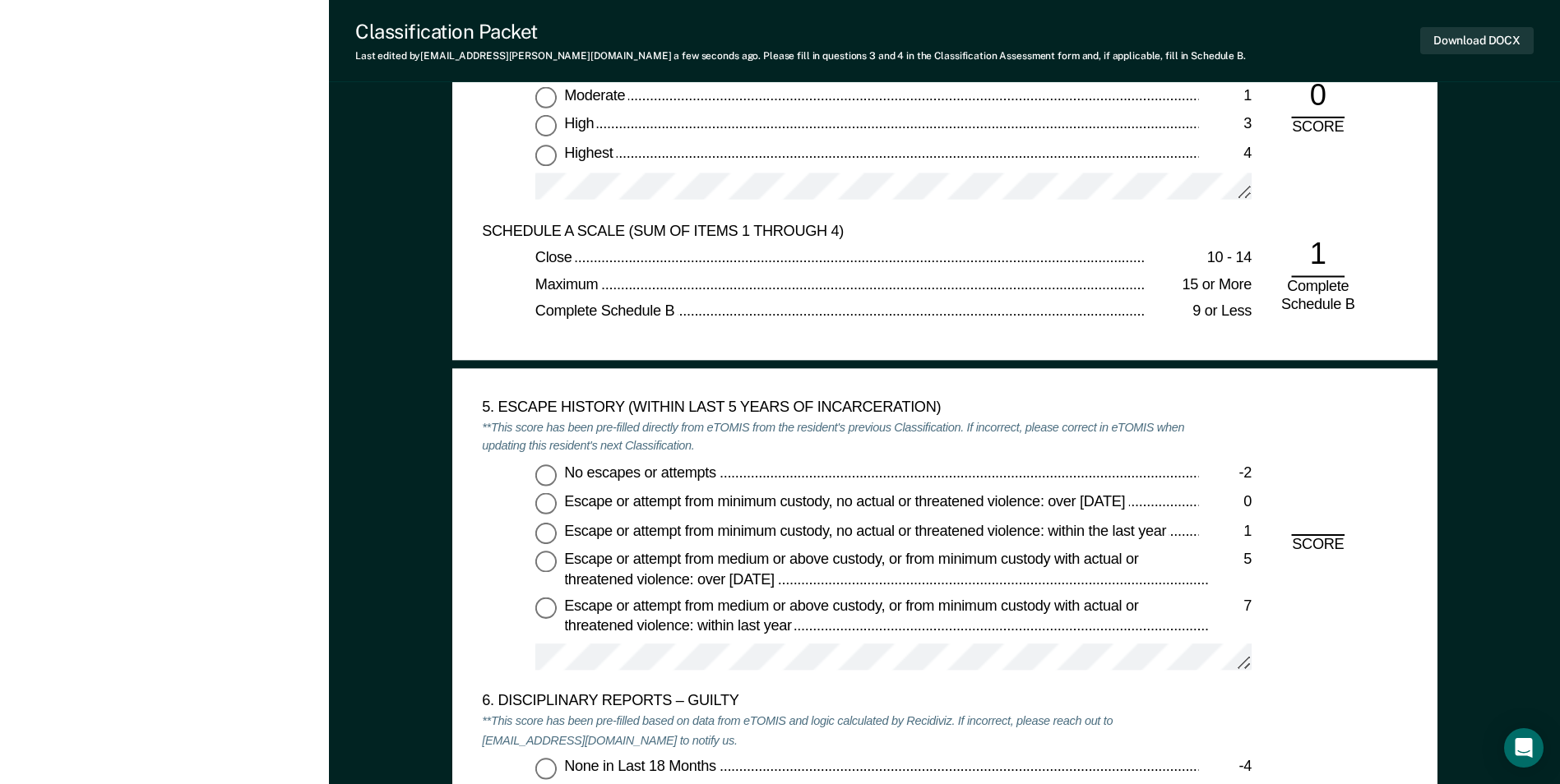
scroll to position [2384, 0]
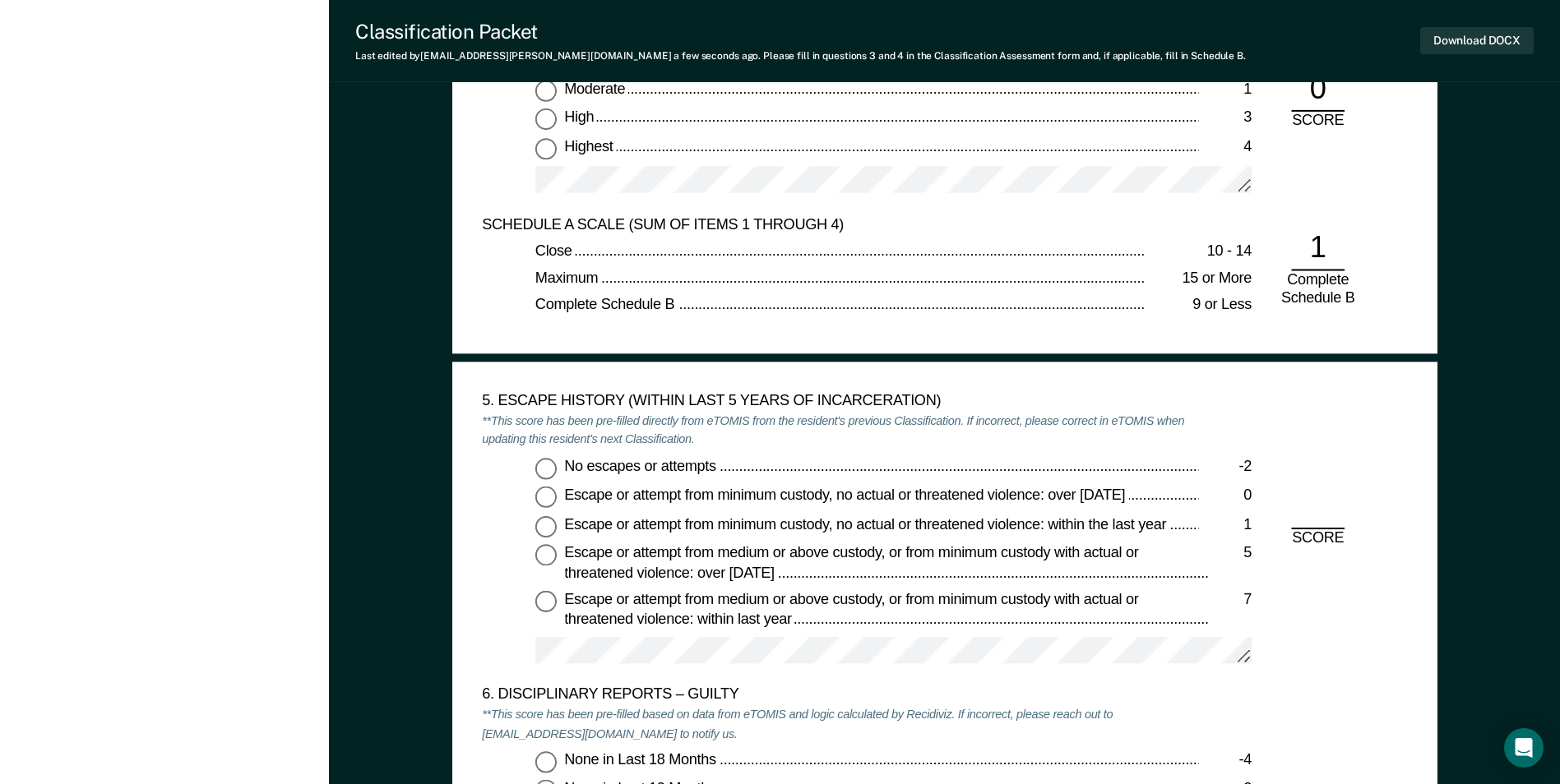
click at [545, 473] on input "No escapes or attempts -2" at bounding box center [546, 468] width 22 height 22
type textarea "x"
radio input "true"
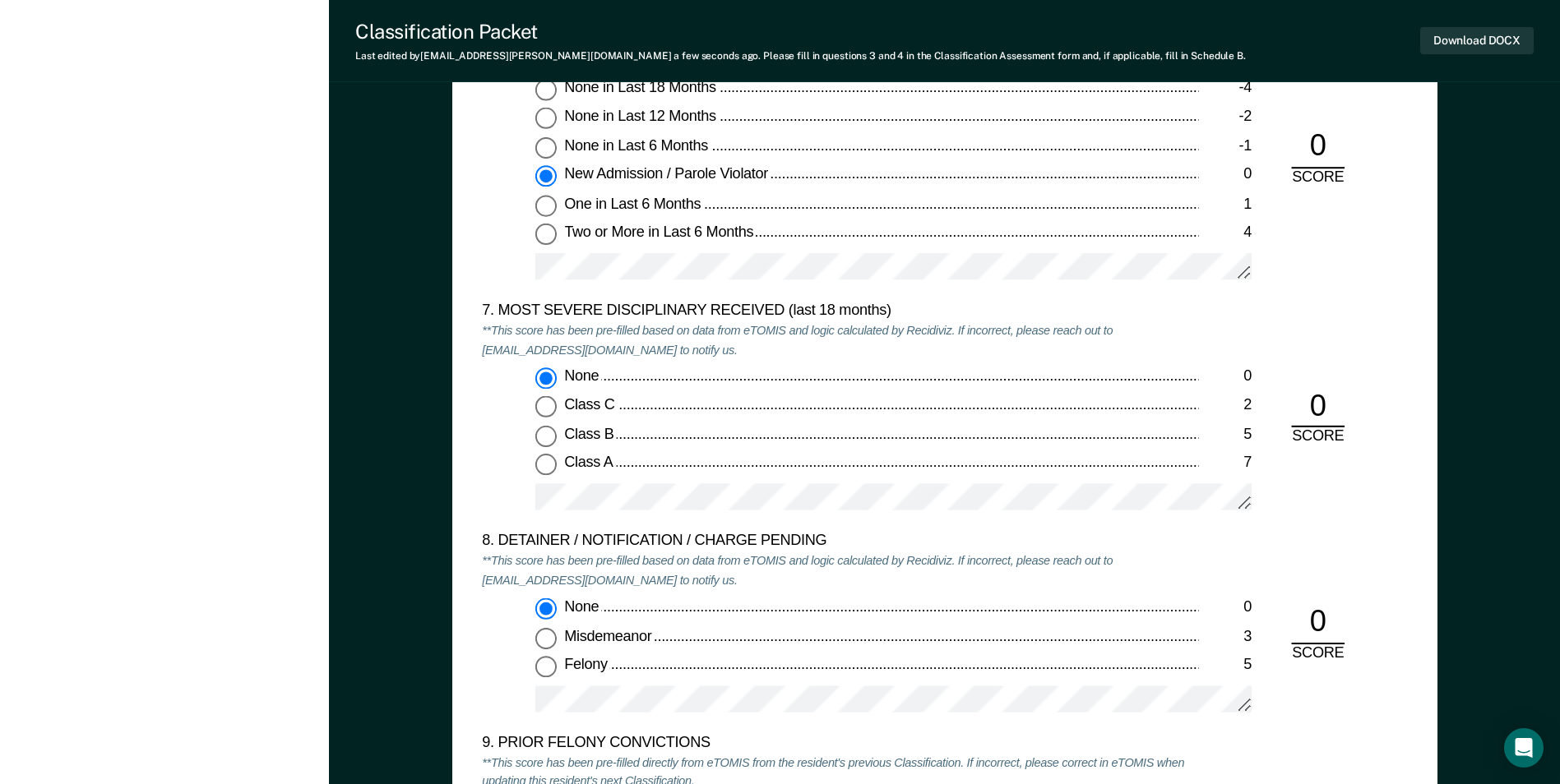
scroll to position [3288, 0]
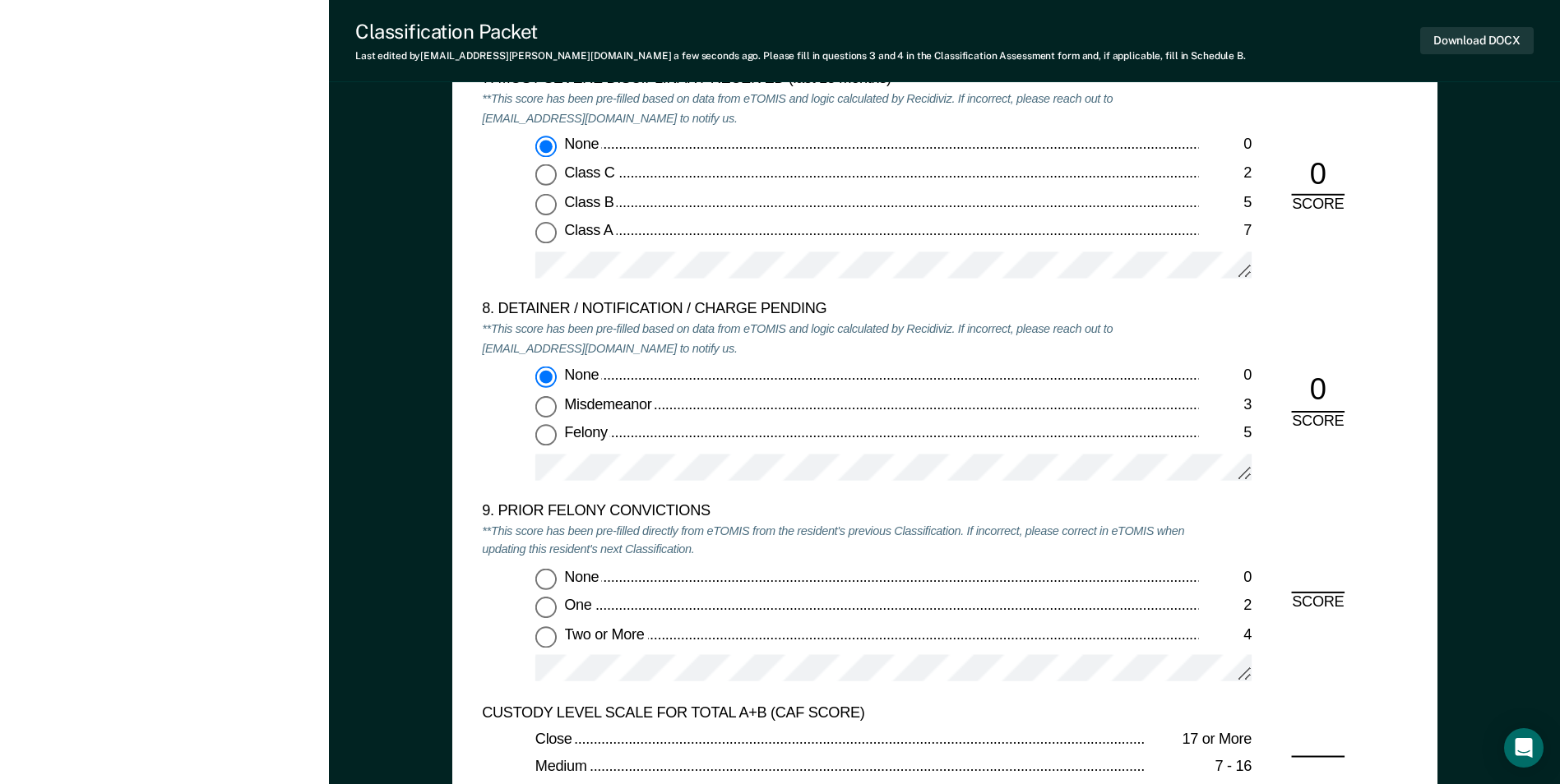
click at [548, 573] on input "None 0" at bounding box center [546, 578] width 22 height 22
type textarea "x"
radio input "true"
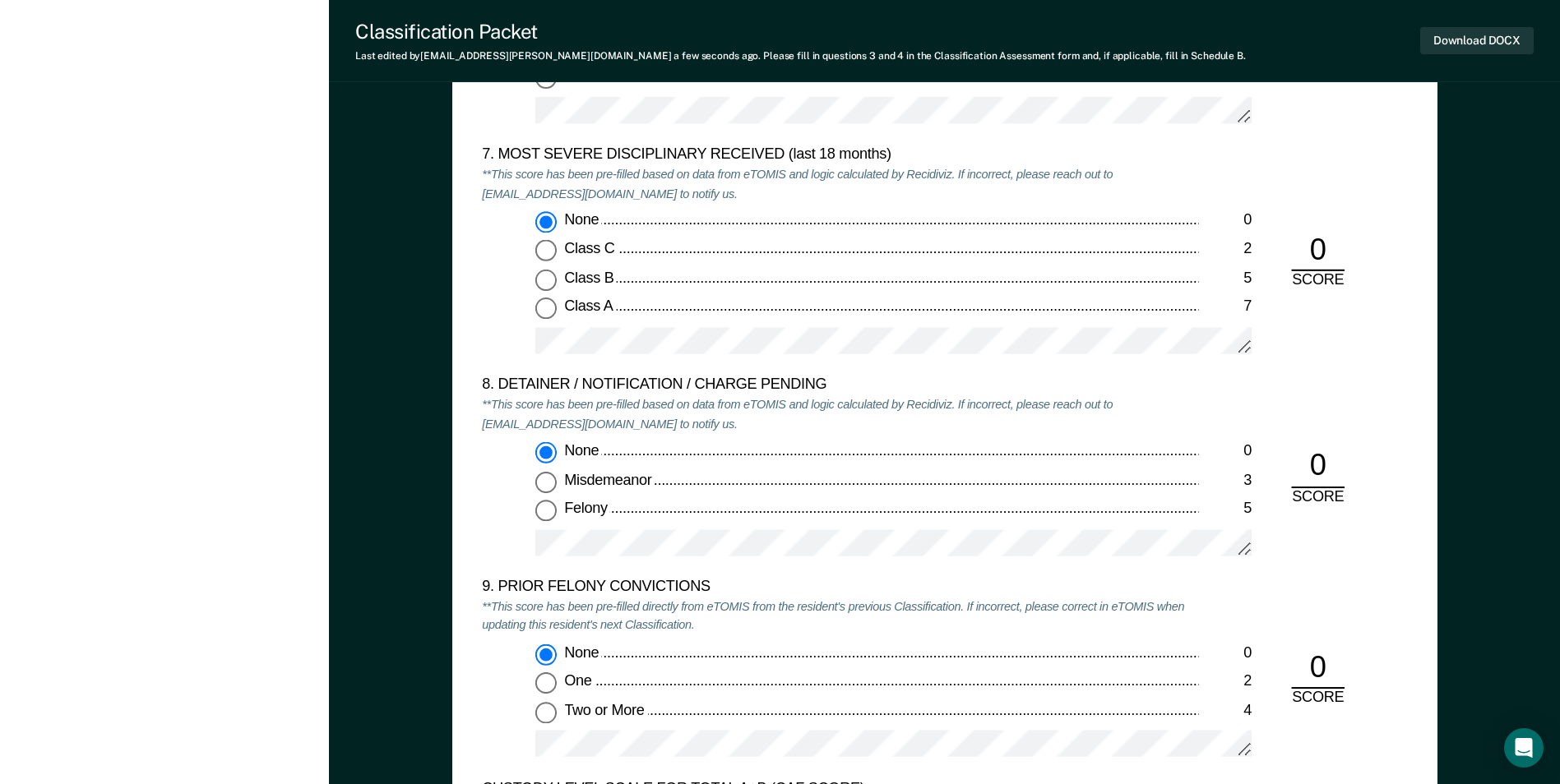
scroll to position [3206, 0]
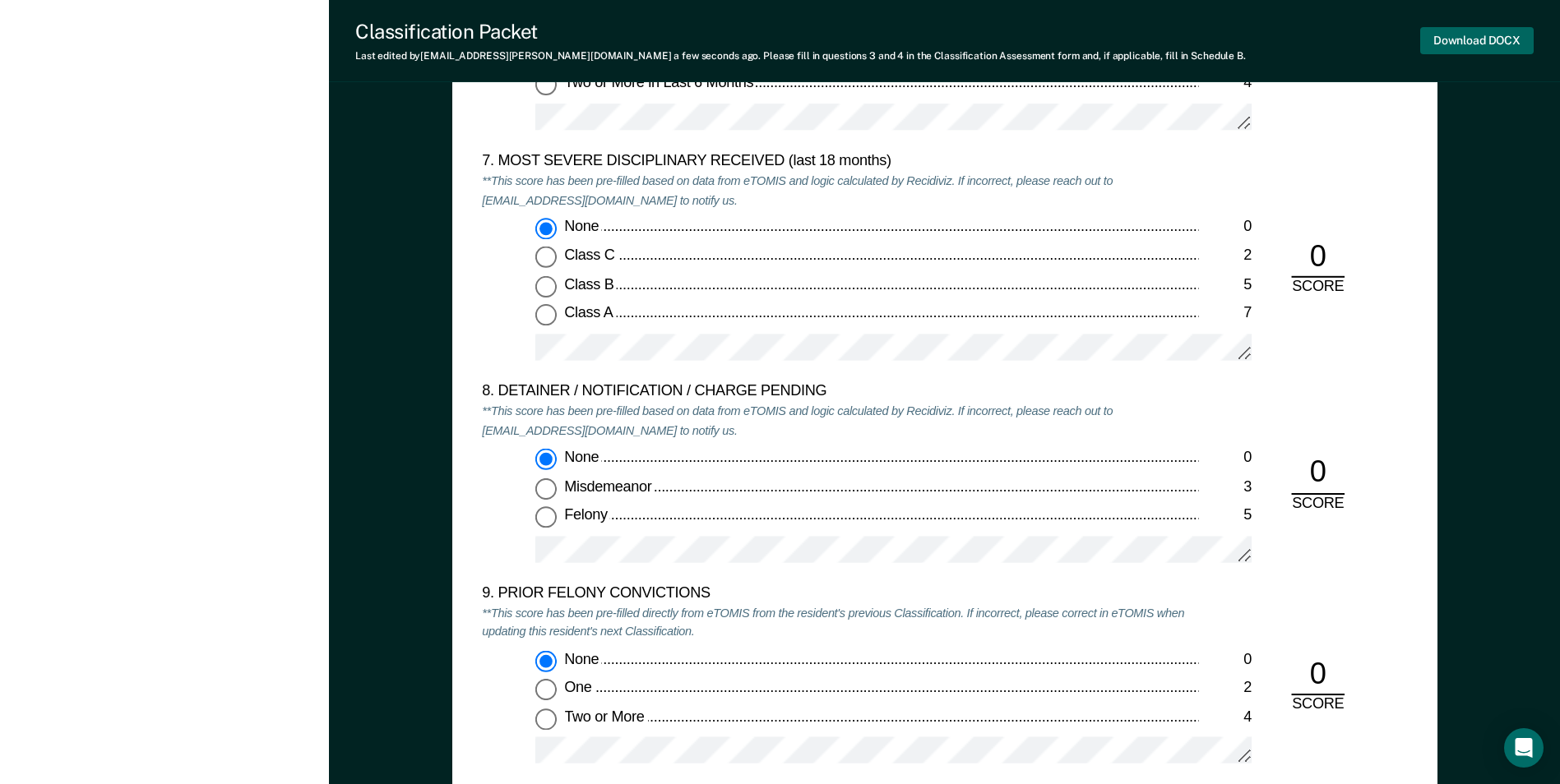
click at [1497, 46] on button "Download DOCX" at bounding box center [1476, 41] width 113 height 27
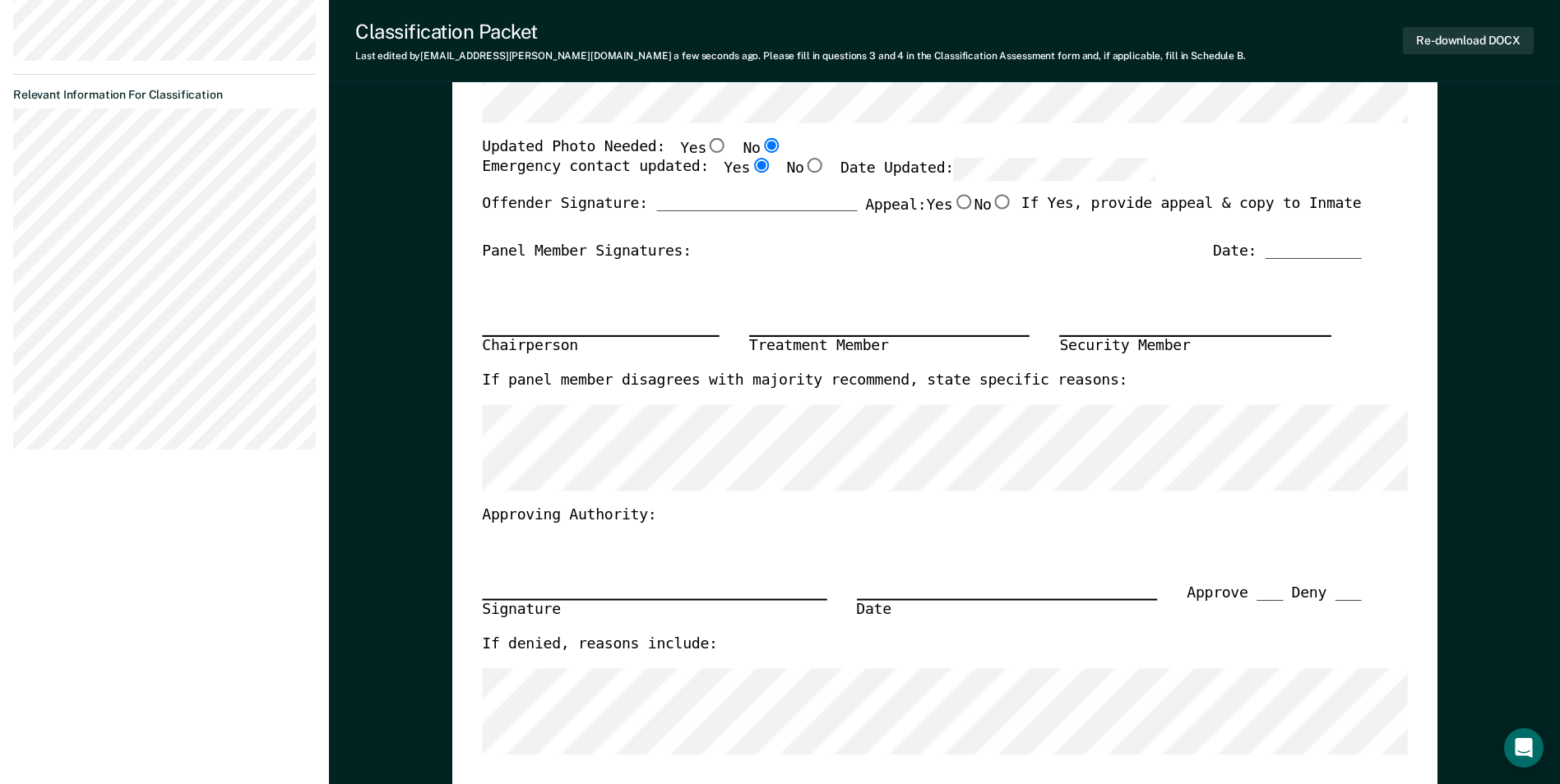
scroll to position [0, 0]
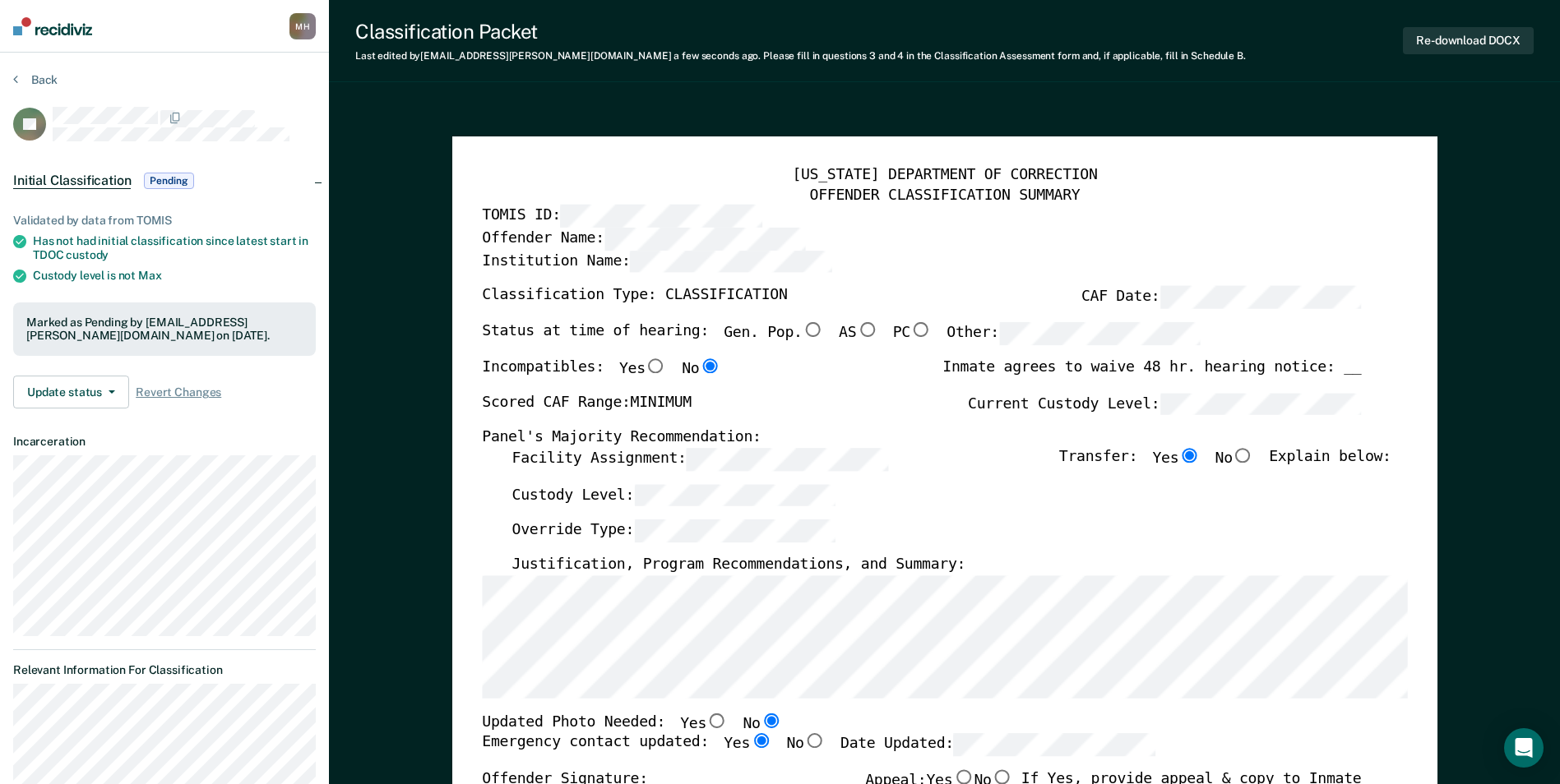
click at [48, 87] on div "Back" at bounding box center [165, 89] width 303 height 35
click at [48, 80] on button "Back" at bounding box center [36, 79] width 45 height 15
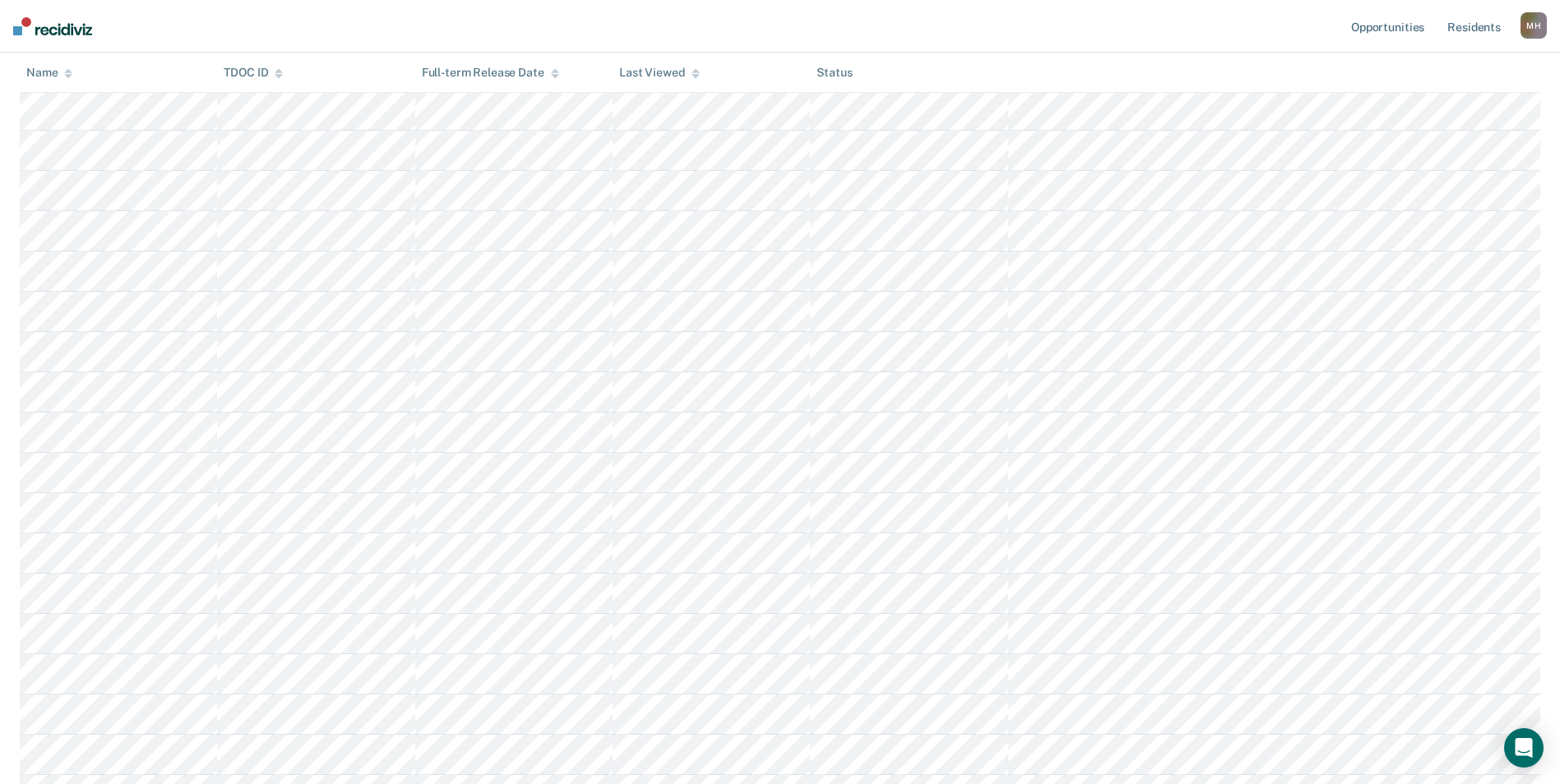
scroll to position [275, 0]
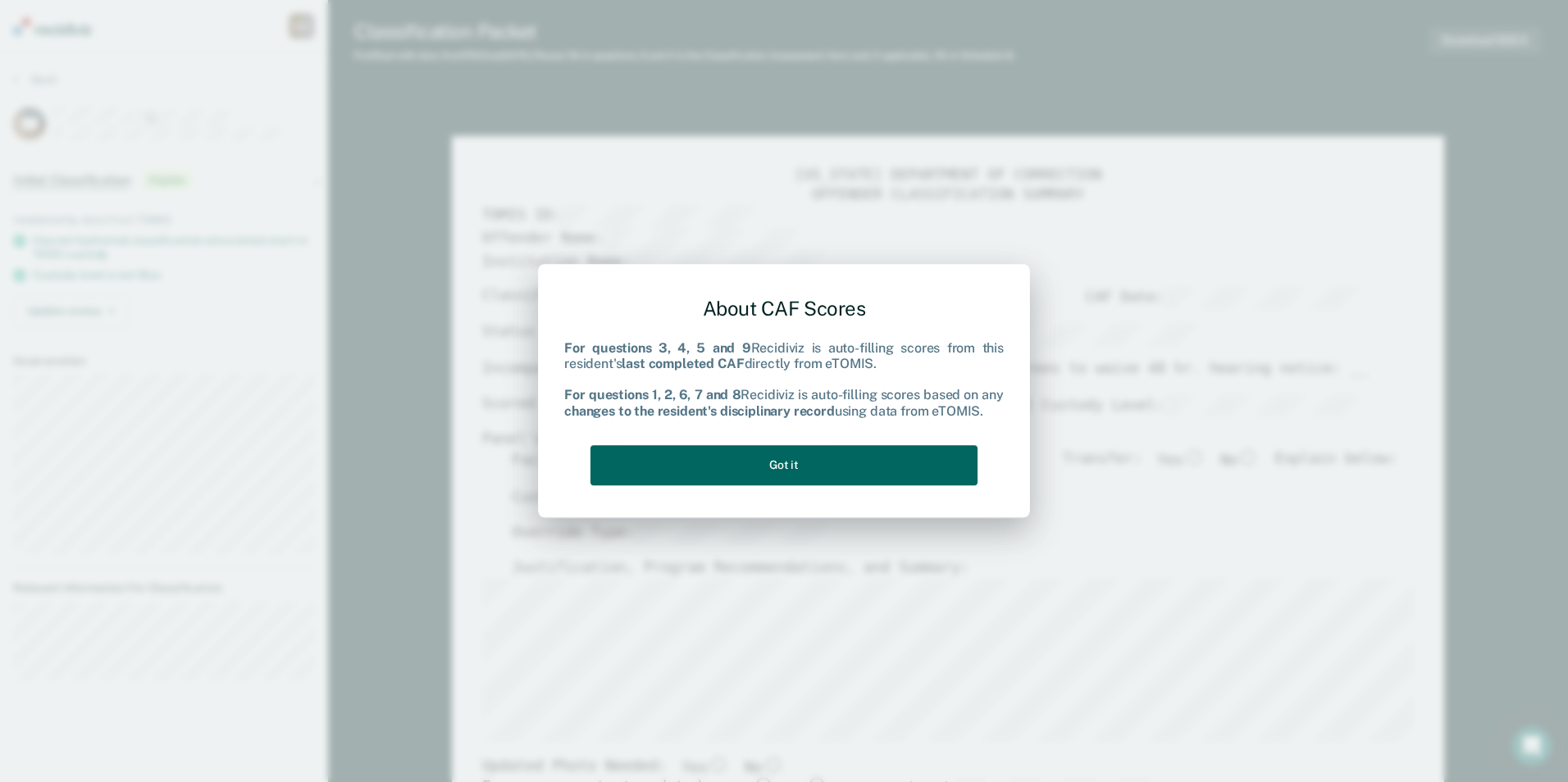
click at [854, 468] on button "Got it" at bounding box center [784, 465] width 387 height 40
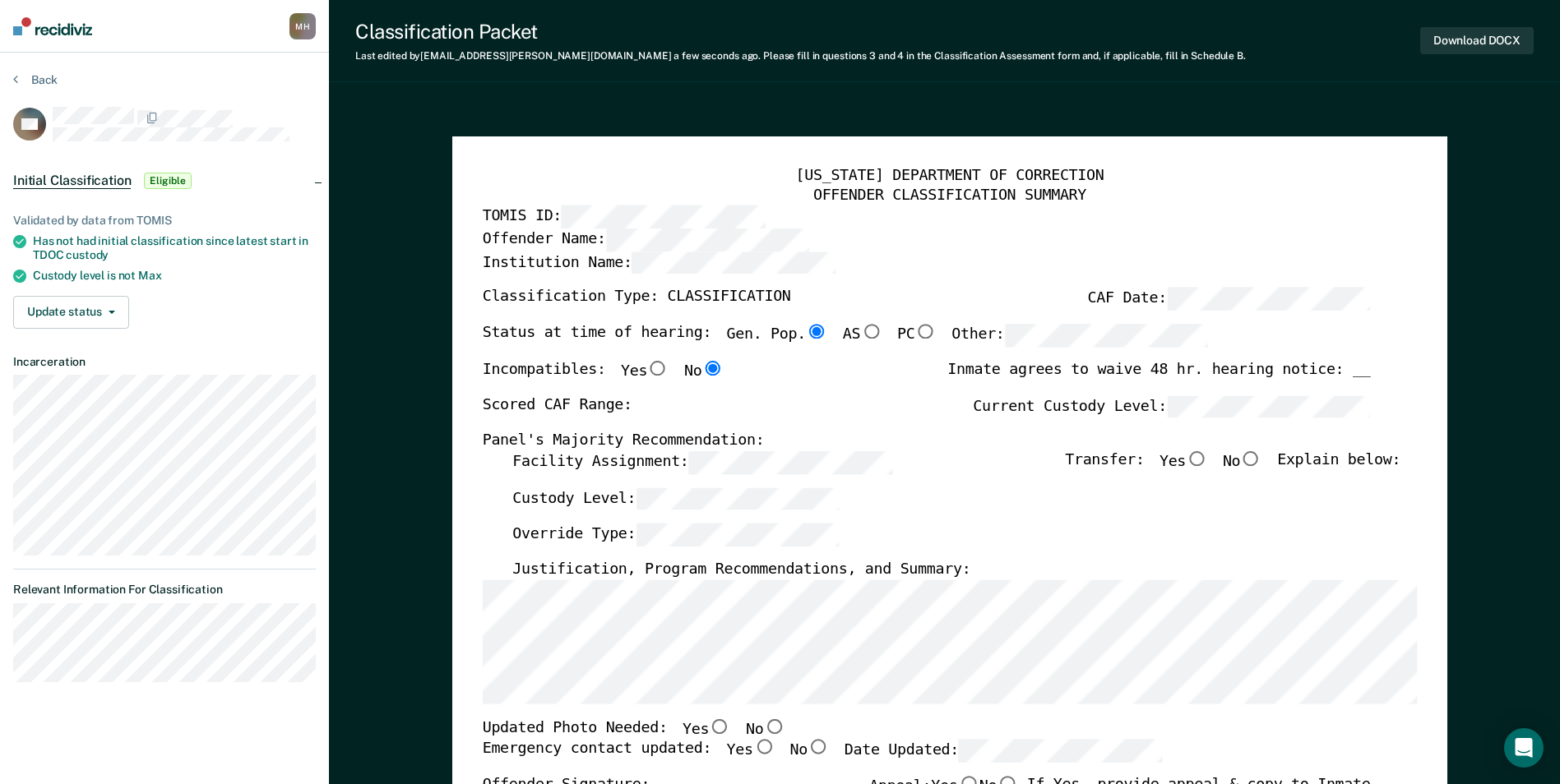
click at [500, 471] on div "[US_STATE] DEPARTMENT OF CORRECTION OFFENDER CLASSIFICATION SUMMARY TOMIS ID: O…" at bounding box center [950, 755] width 935 height 1176
click at [1053, 423] on div "Scored CAF Range: Current Custody Level:" at bounding box center [926, 414] width 888 height 36
type textarea "x"
radio input "false"
click at [1207, 462] on input "Yes" at bounding box center [1196, 459] width 22 height 15
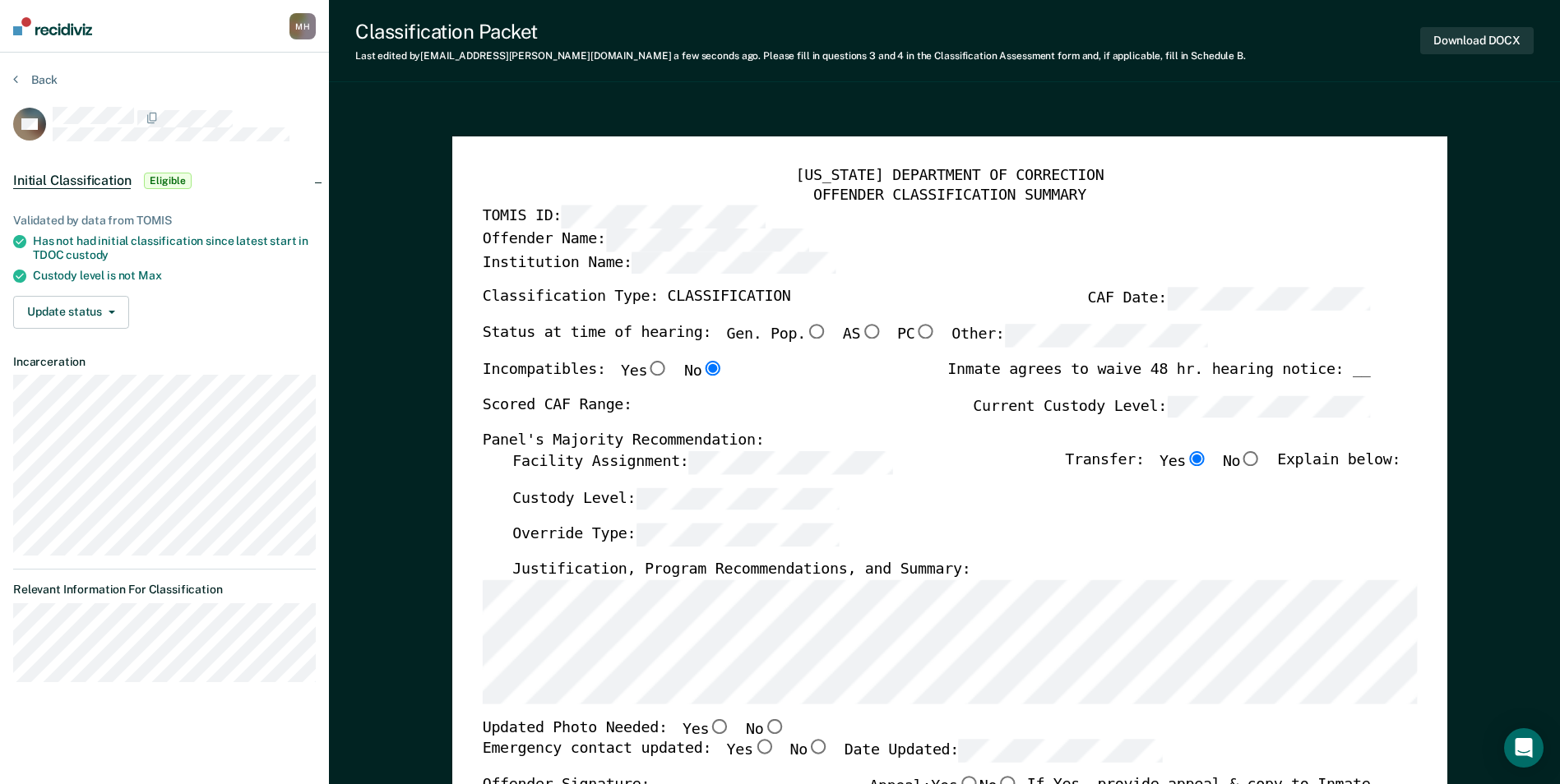
type textarea "x"
radio input "true"
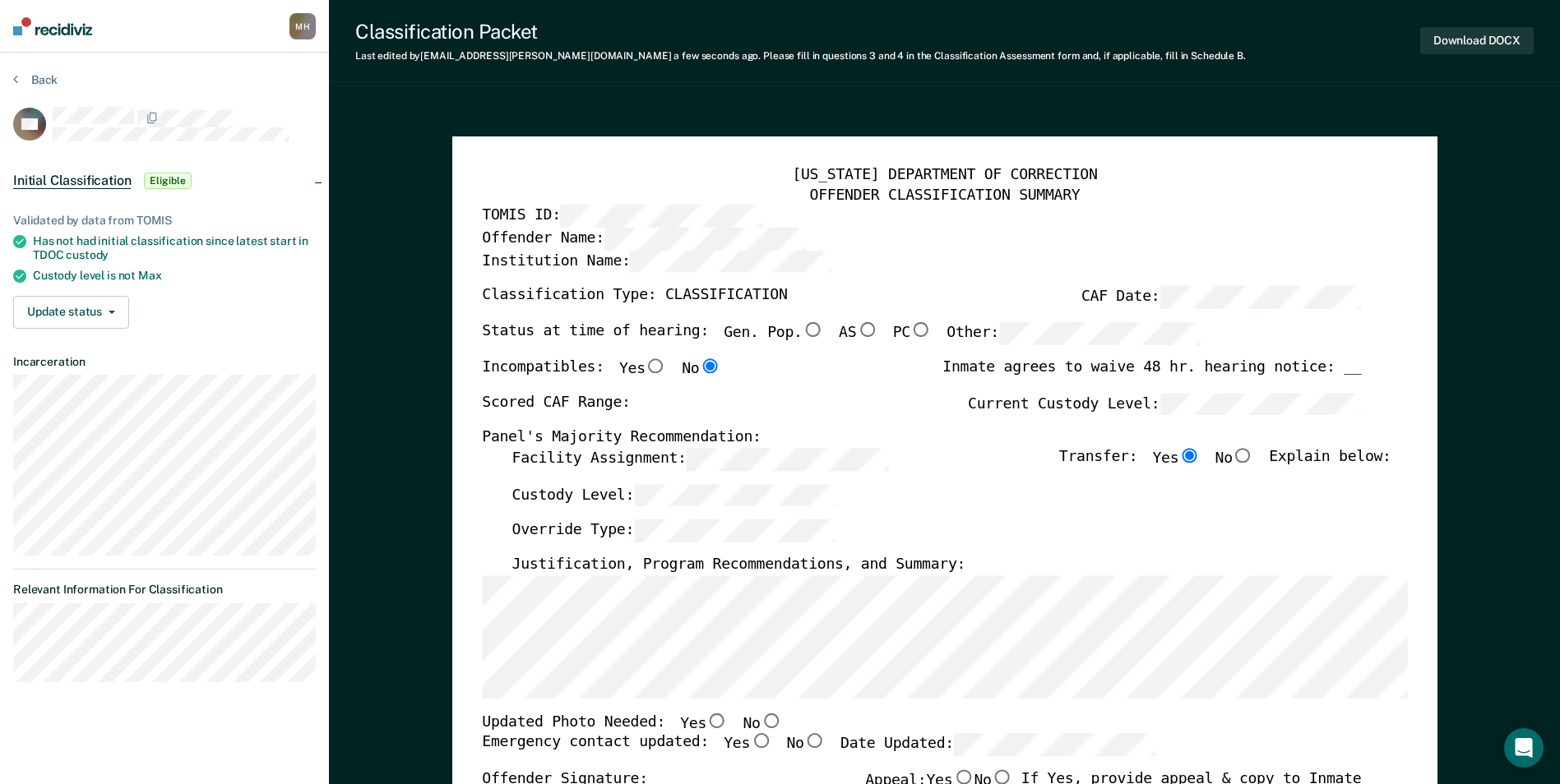
scroll to position [82, 0]
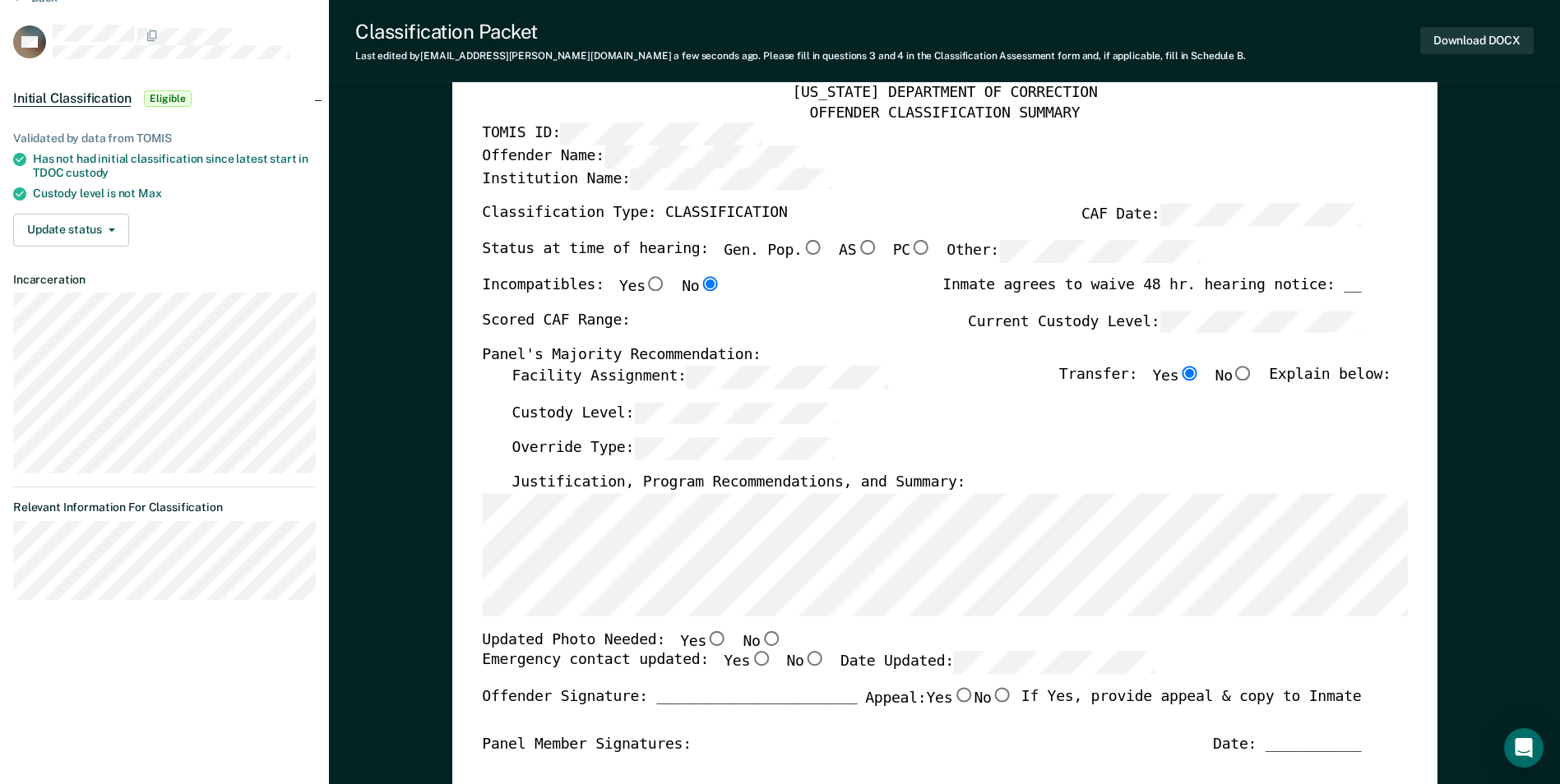
click at [760, 636] on input "No" at bounding box center [771, 638] width 22 height 15
type textarea "x"
radio input "true"
click at [750, 653] on input "Yes" at bounding box center [761, 659] width 22 height 15
type textarea "x"
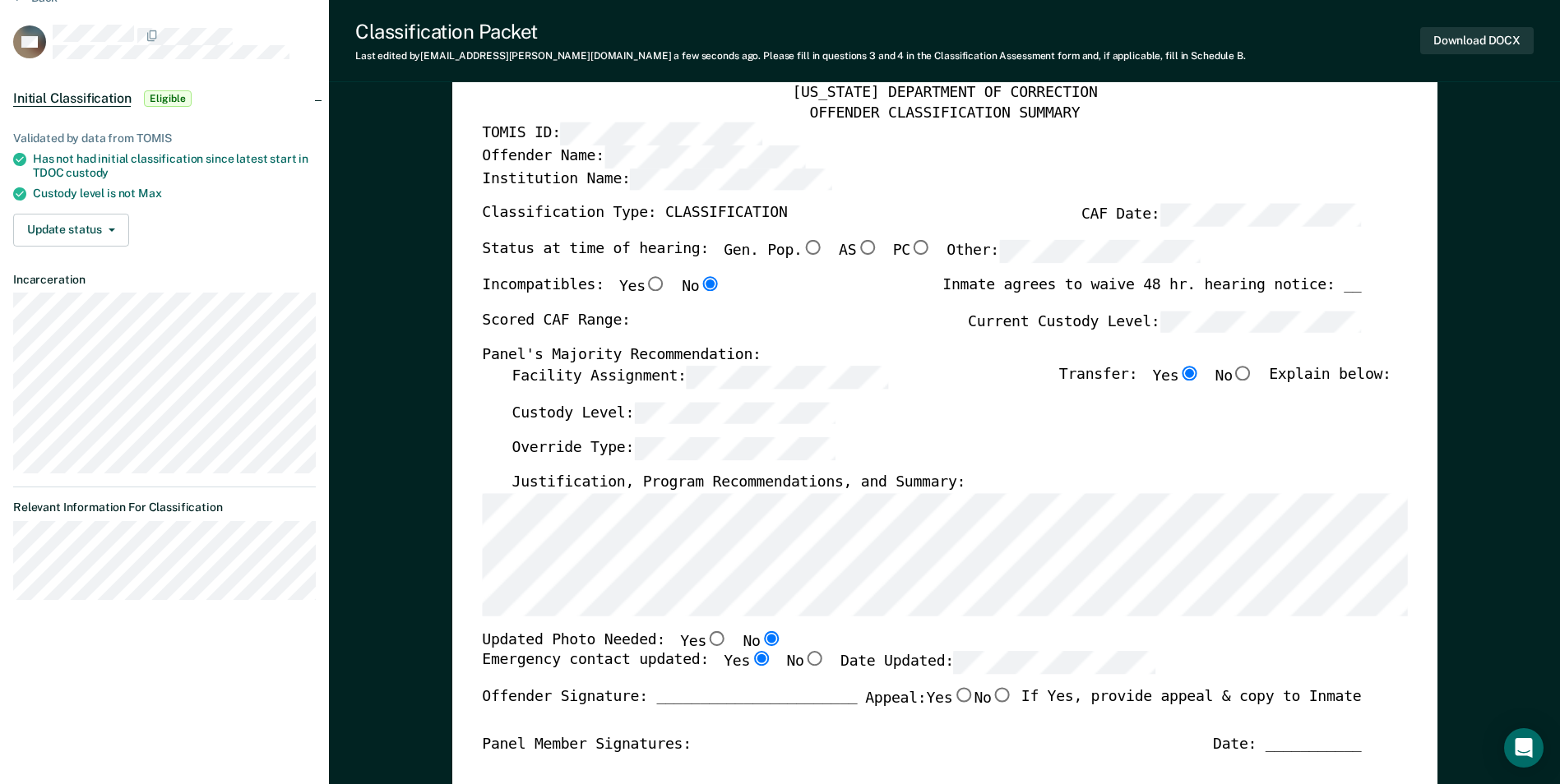
radio input "true"
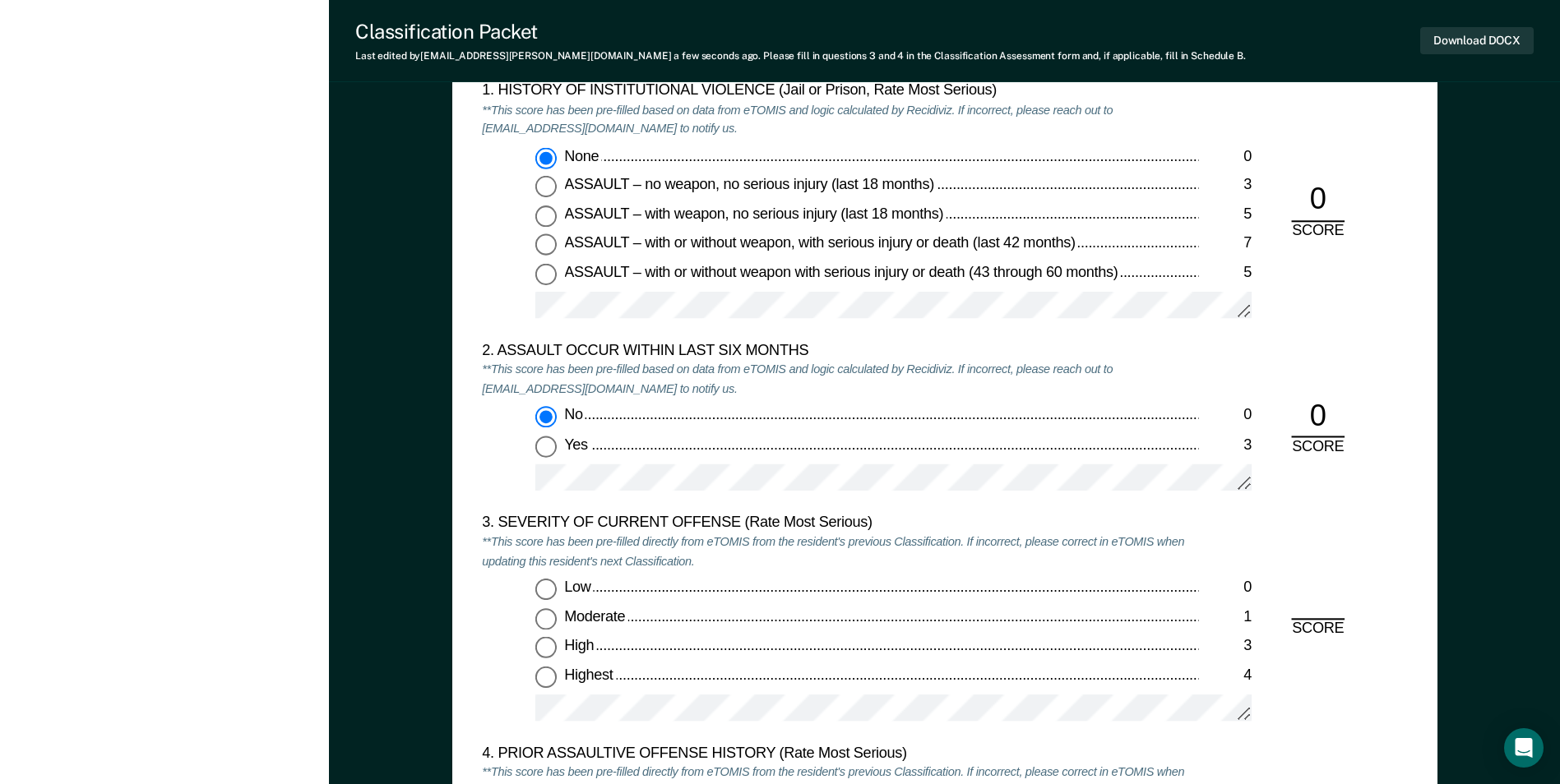
scroll to position [1644, 0]
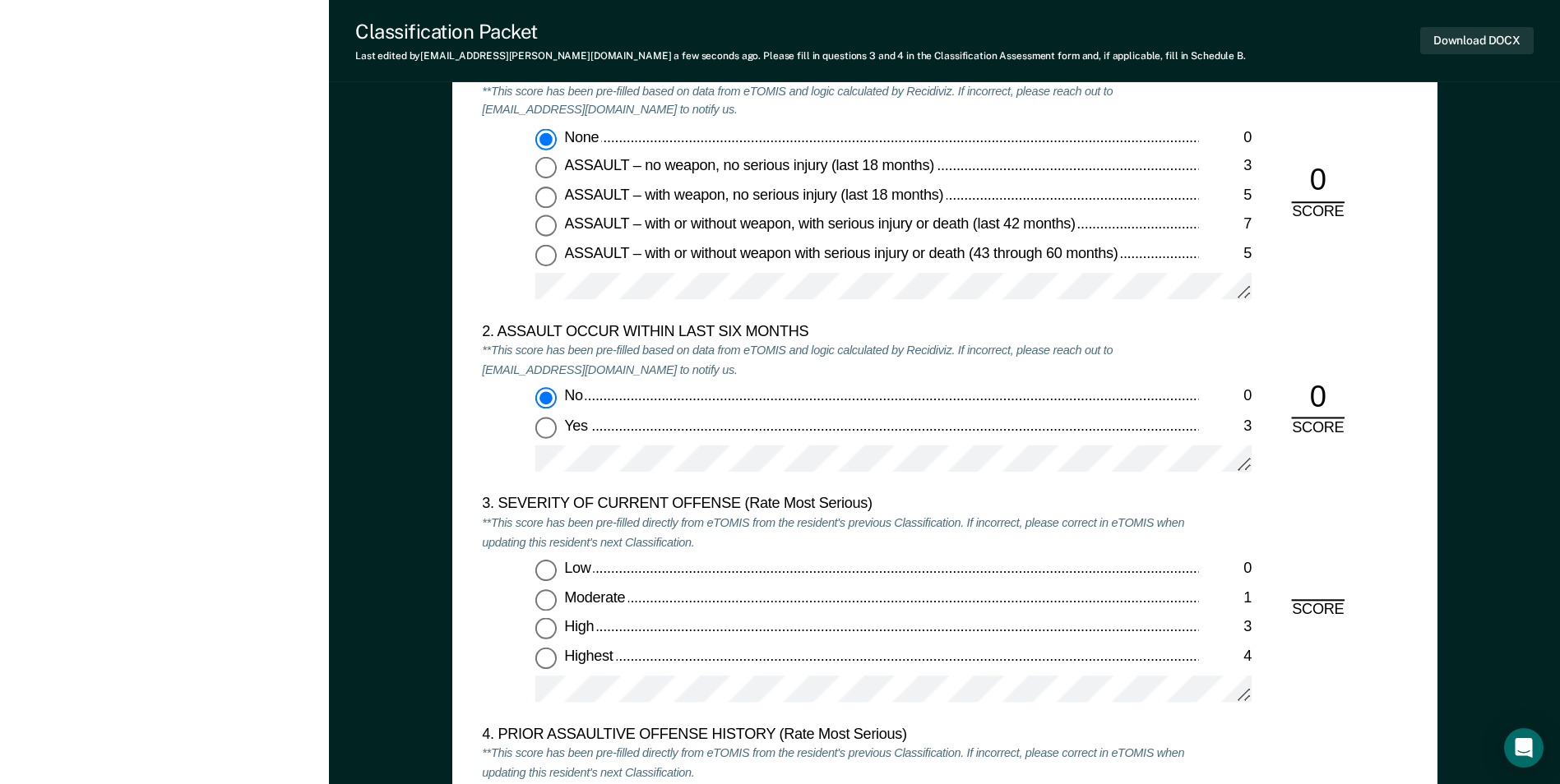
click at [547, 650] on input "Highest 4" at bounding box center [546, 657] width 22 height 22
type textarea "x"
radio input "true"
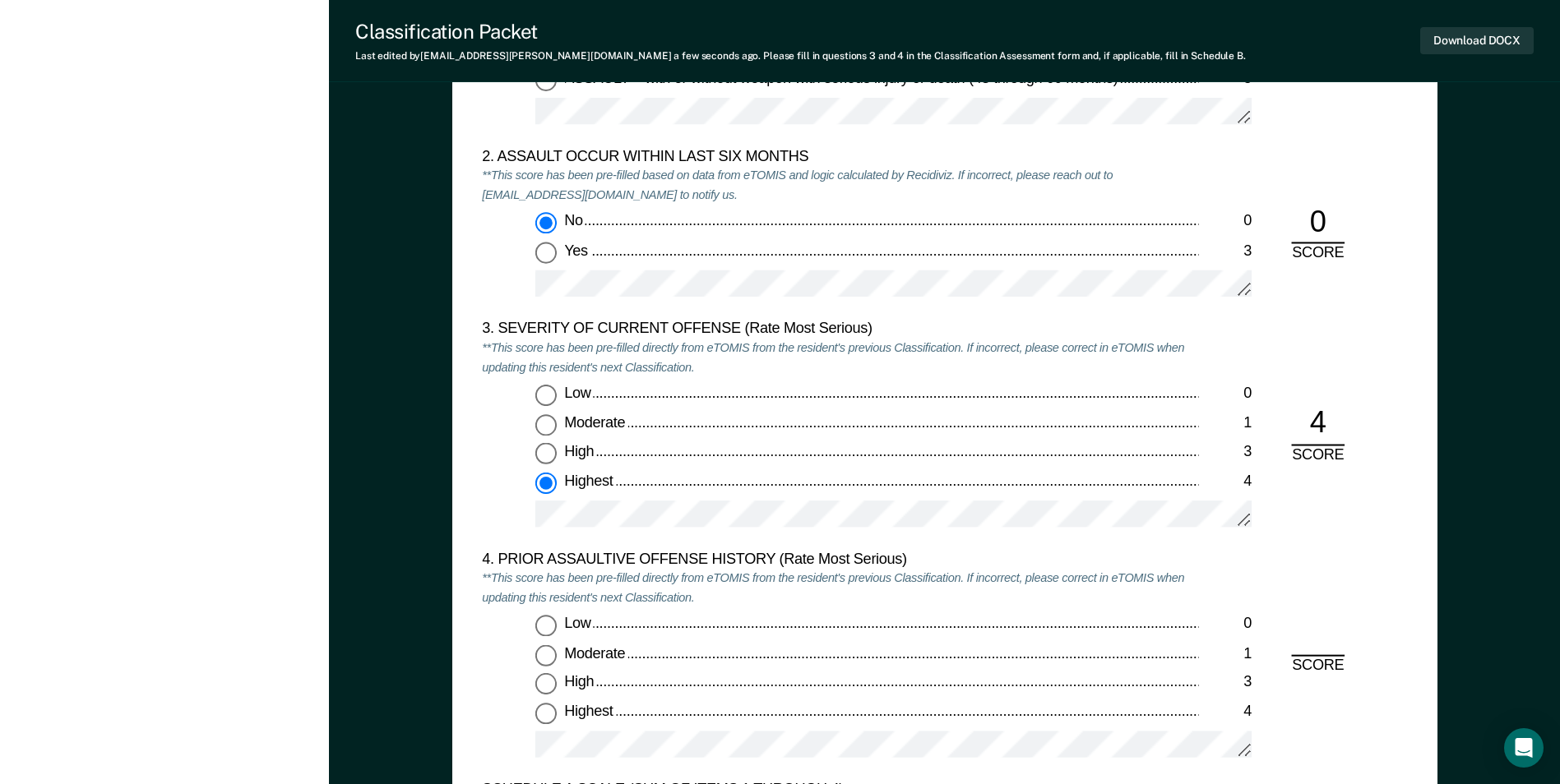
scroll to position [1973, 0]
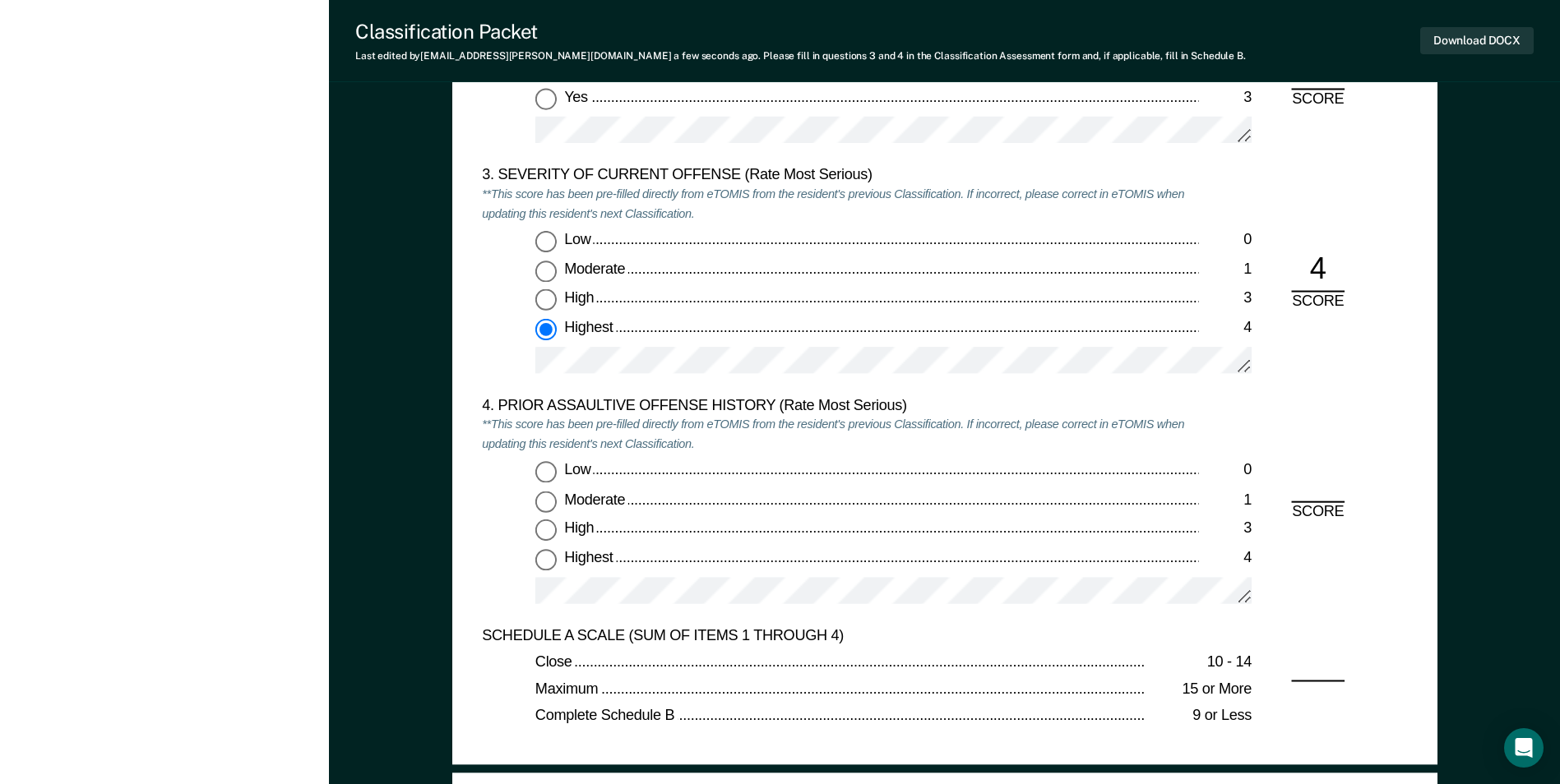
click at [548, 468] on input "Low 0" at bounding box center [546, 473] width 22 height 22
type textarea "x"
radio input "true"
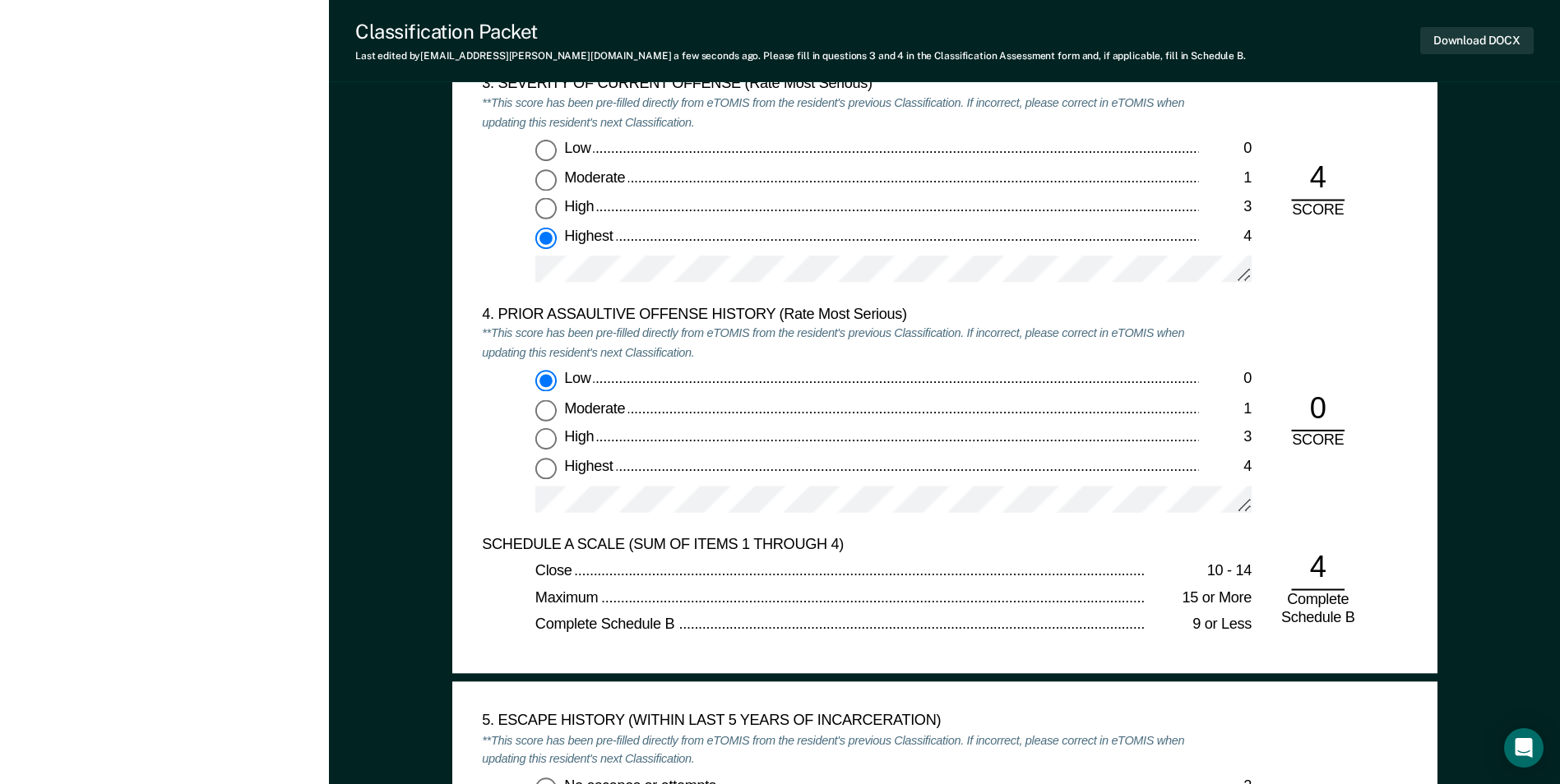
scroll to position [2466, 0]
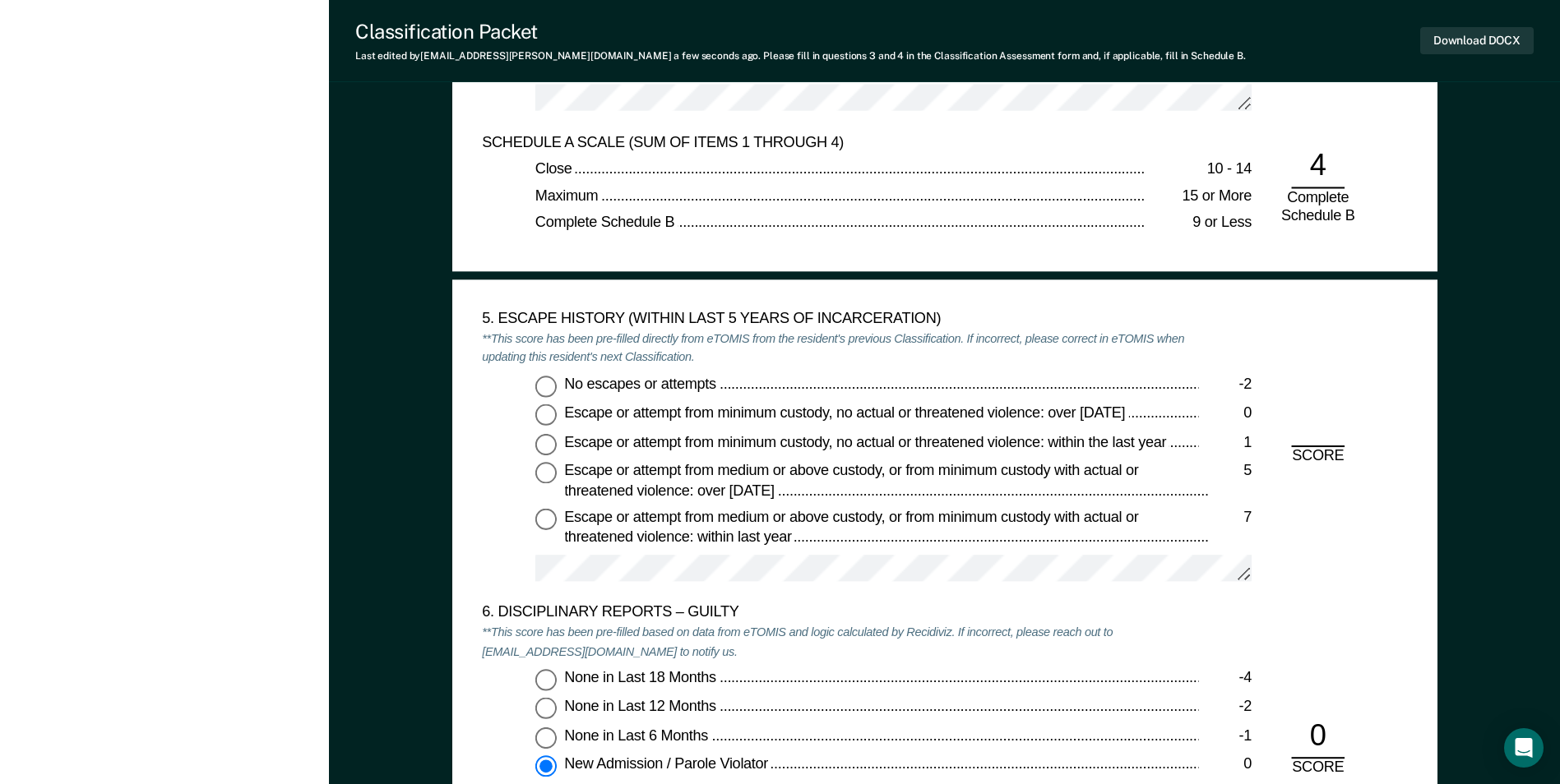
click at [538, 378] on input "No escapes or attempts -2" at bounding box center [546, 385] width 22 height 22
type textarea "x"
radio input "true"
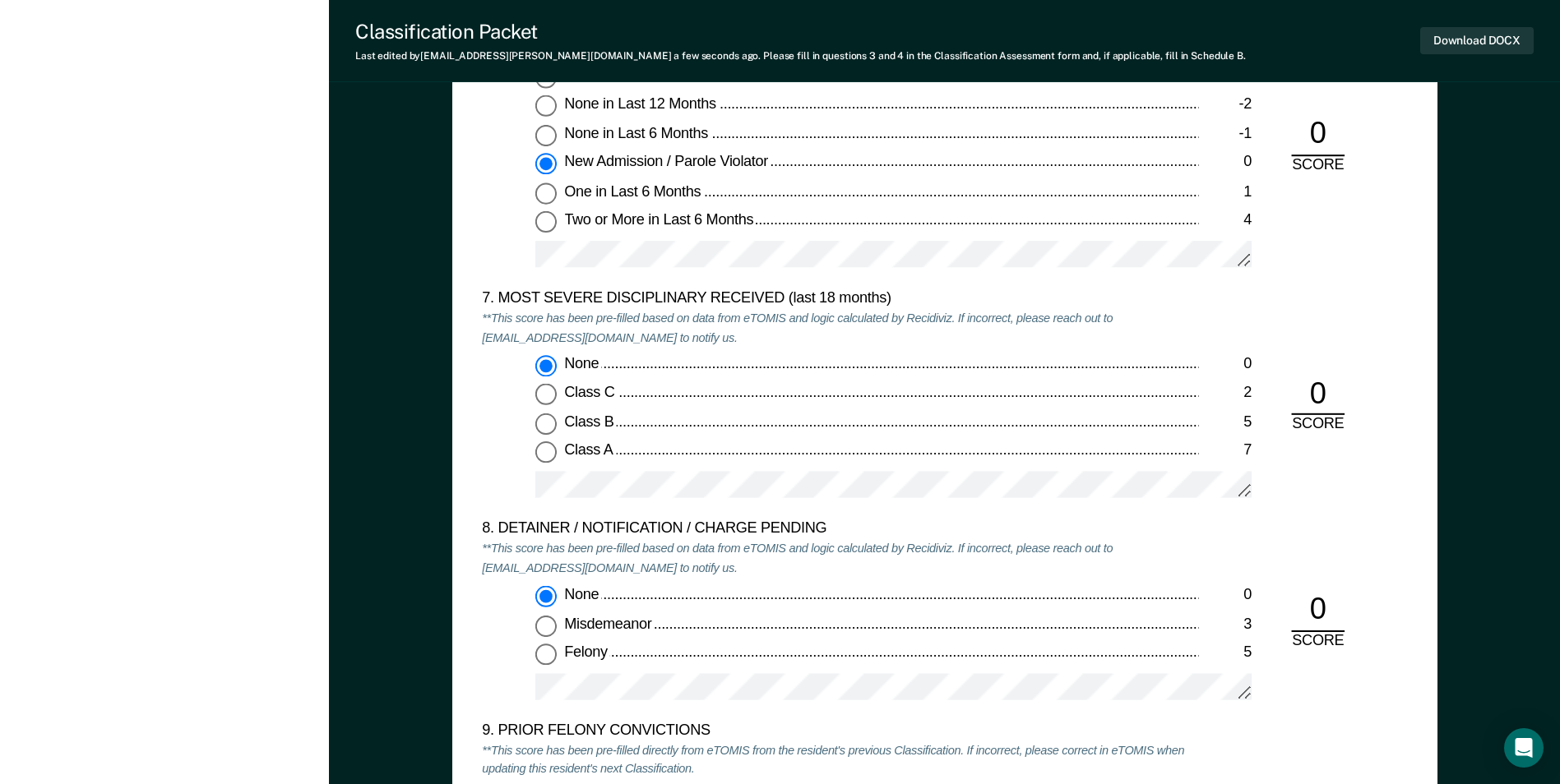
scroll to position [3288, 0]
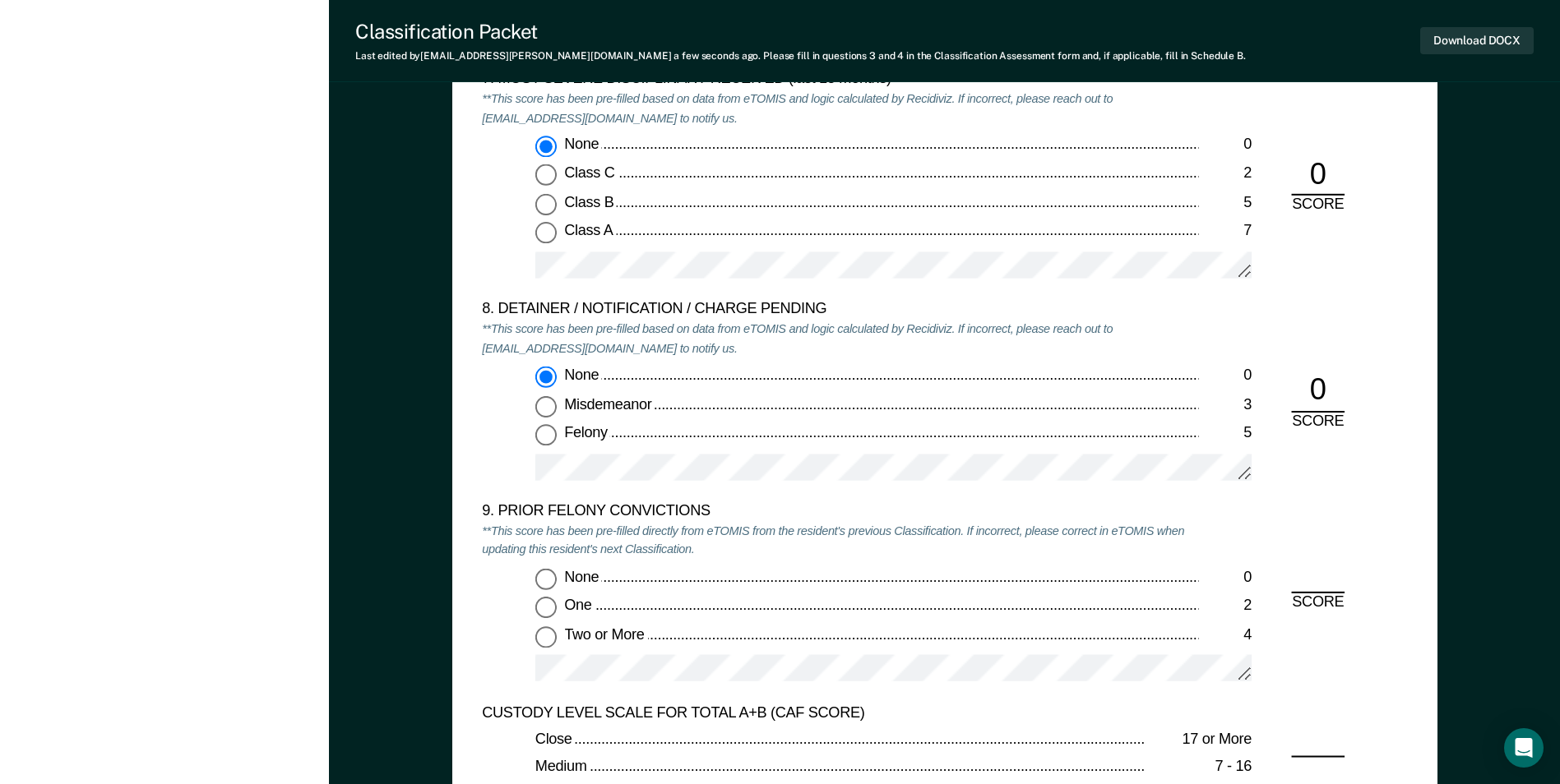
click at [552, 572] on input "None 0" at bounding box center [546, 578] width 22 height 22
type textarea "x"
radio input "true"
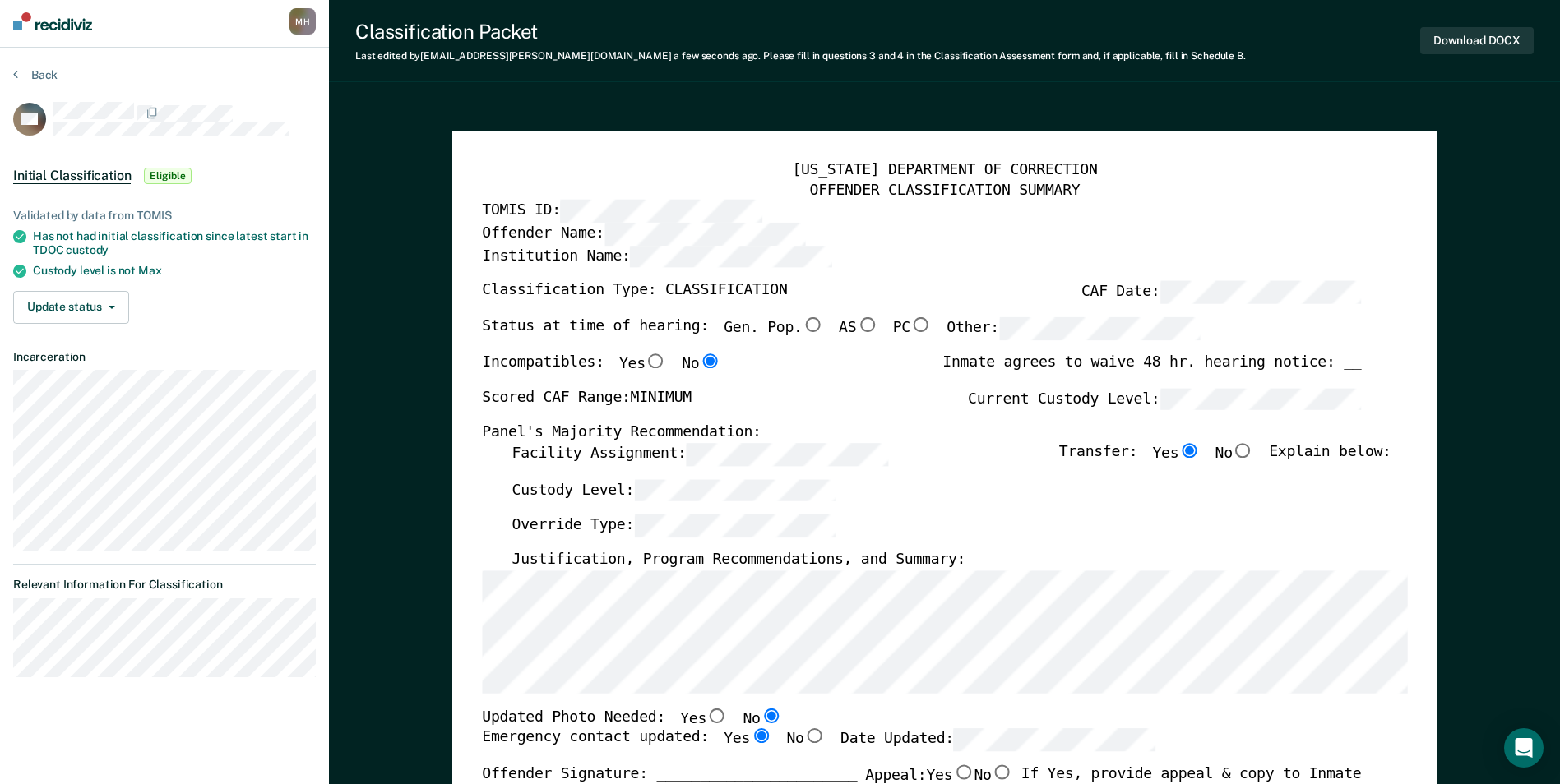
scroll to position [0, 0]
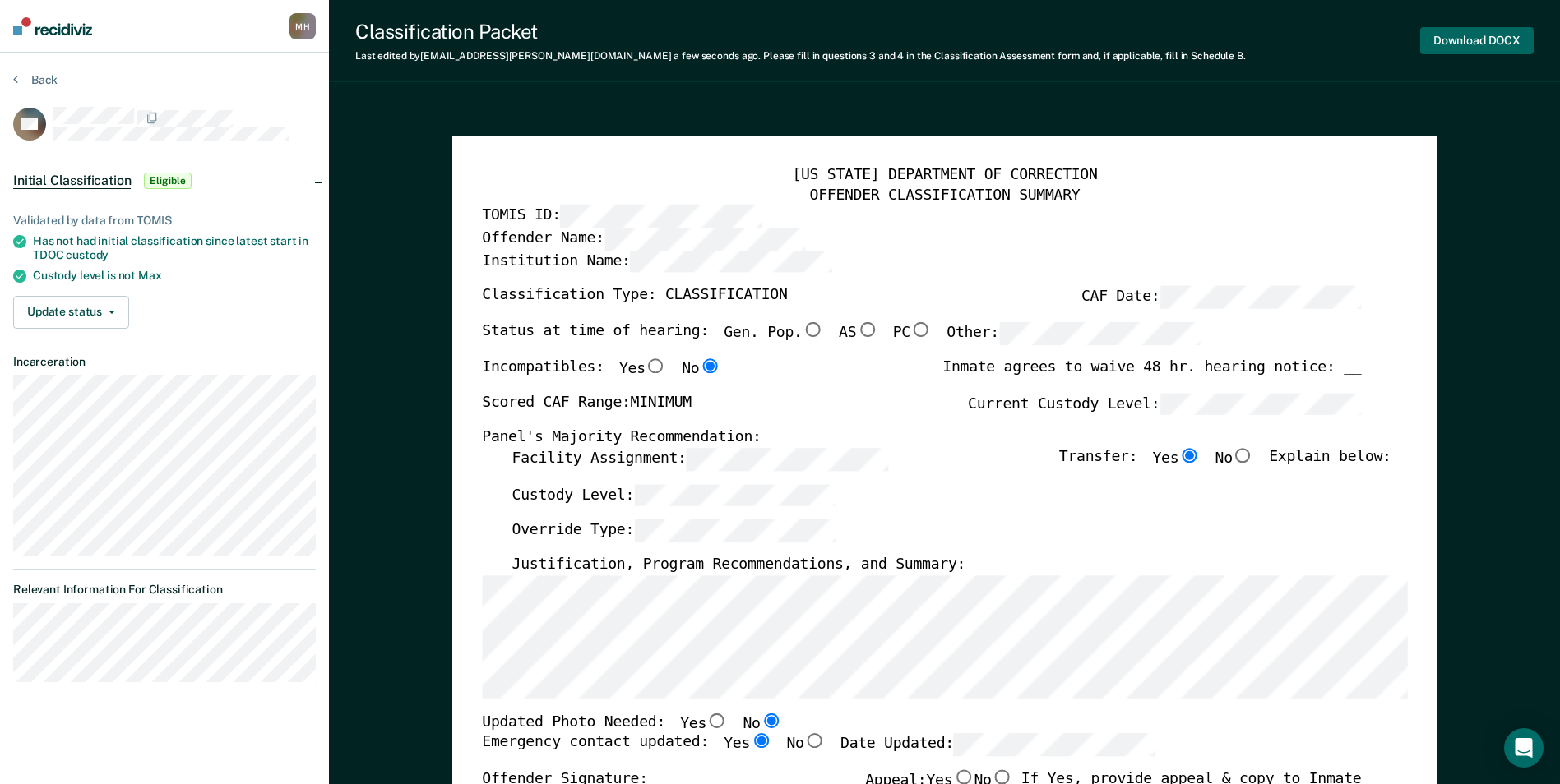
click at [1444, 39] on button "Download DOCX" at bounding box center [1476, 41] width 113 height 27
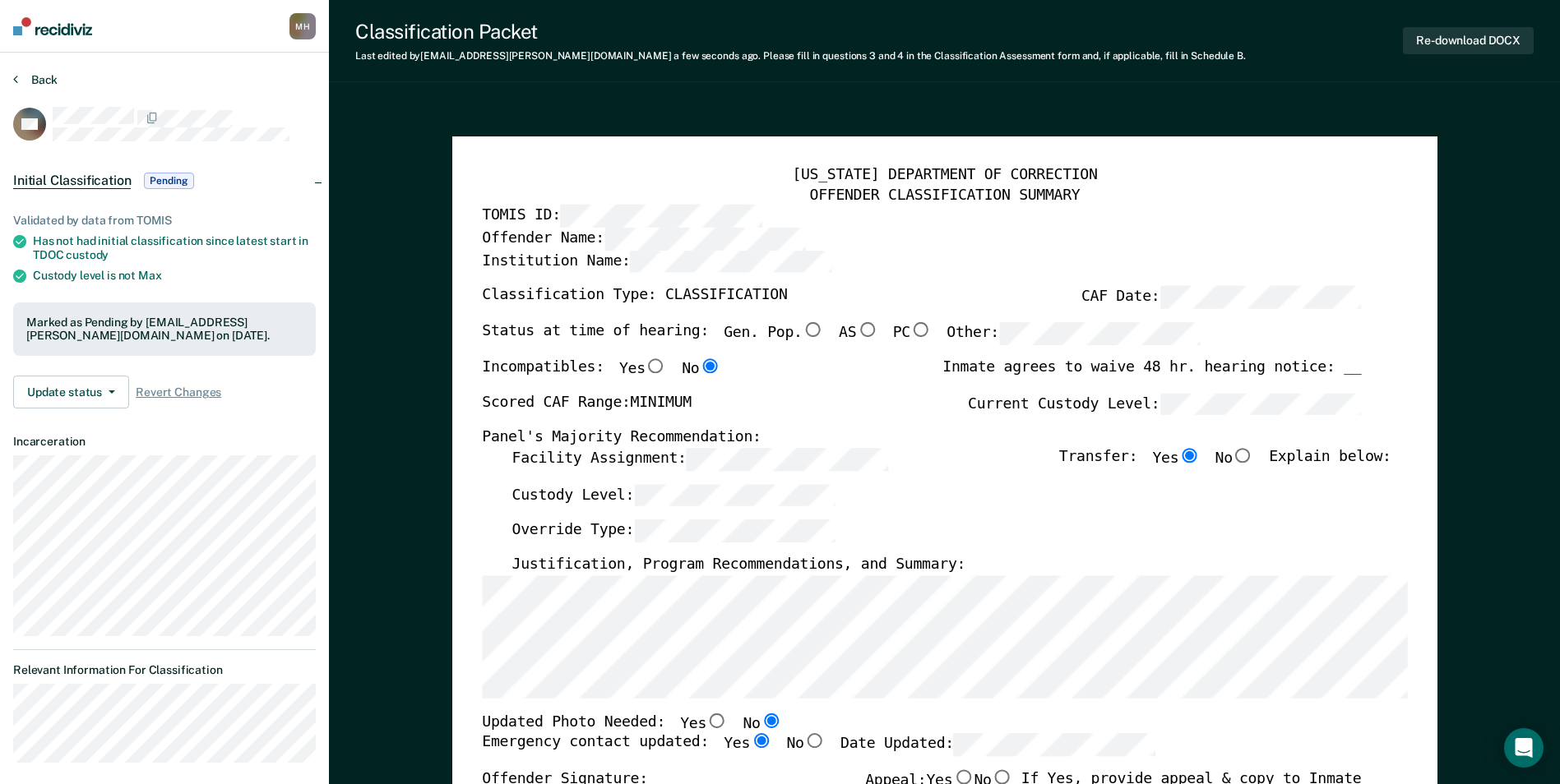
click at [22, 80] on button "Back" at bounding box center [36, 79] width 45 height 15
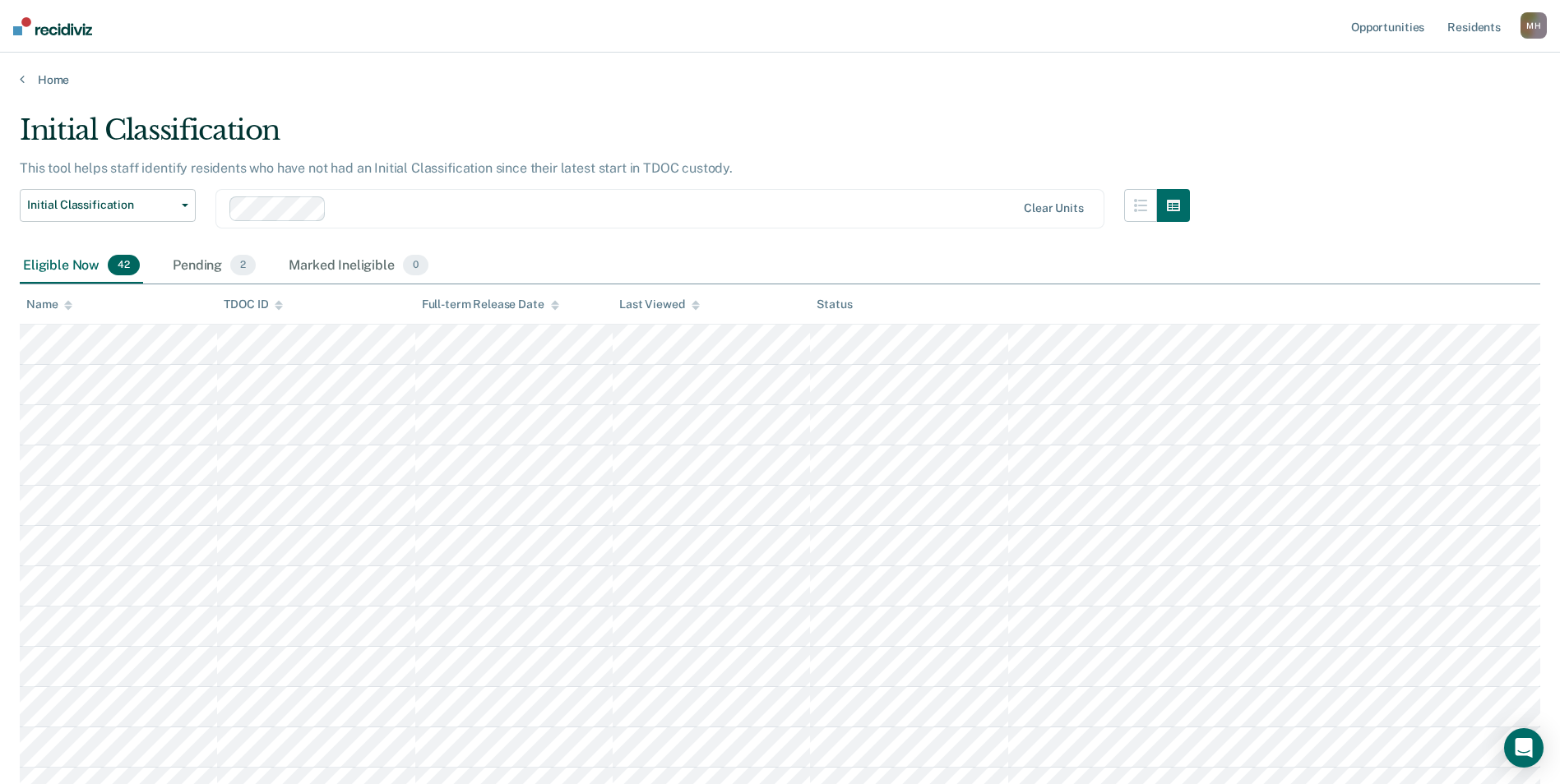
scroll to position [275, 0]
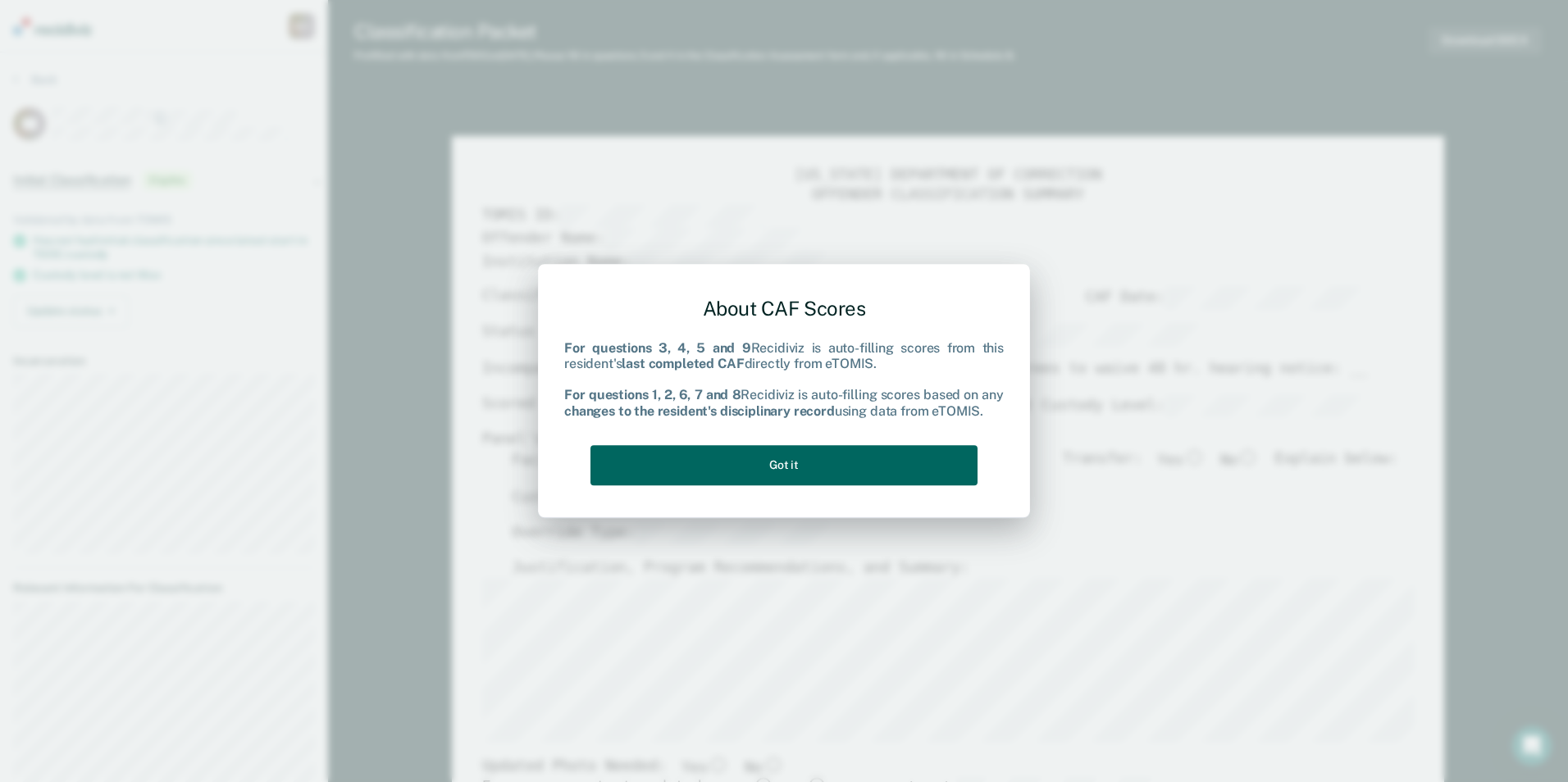
click at [728, 448] on button "Got it" at bounding box center [784, 465] width 387 height 40
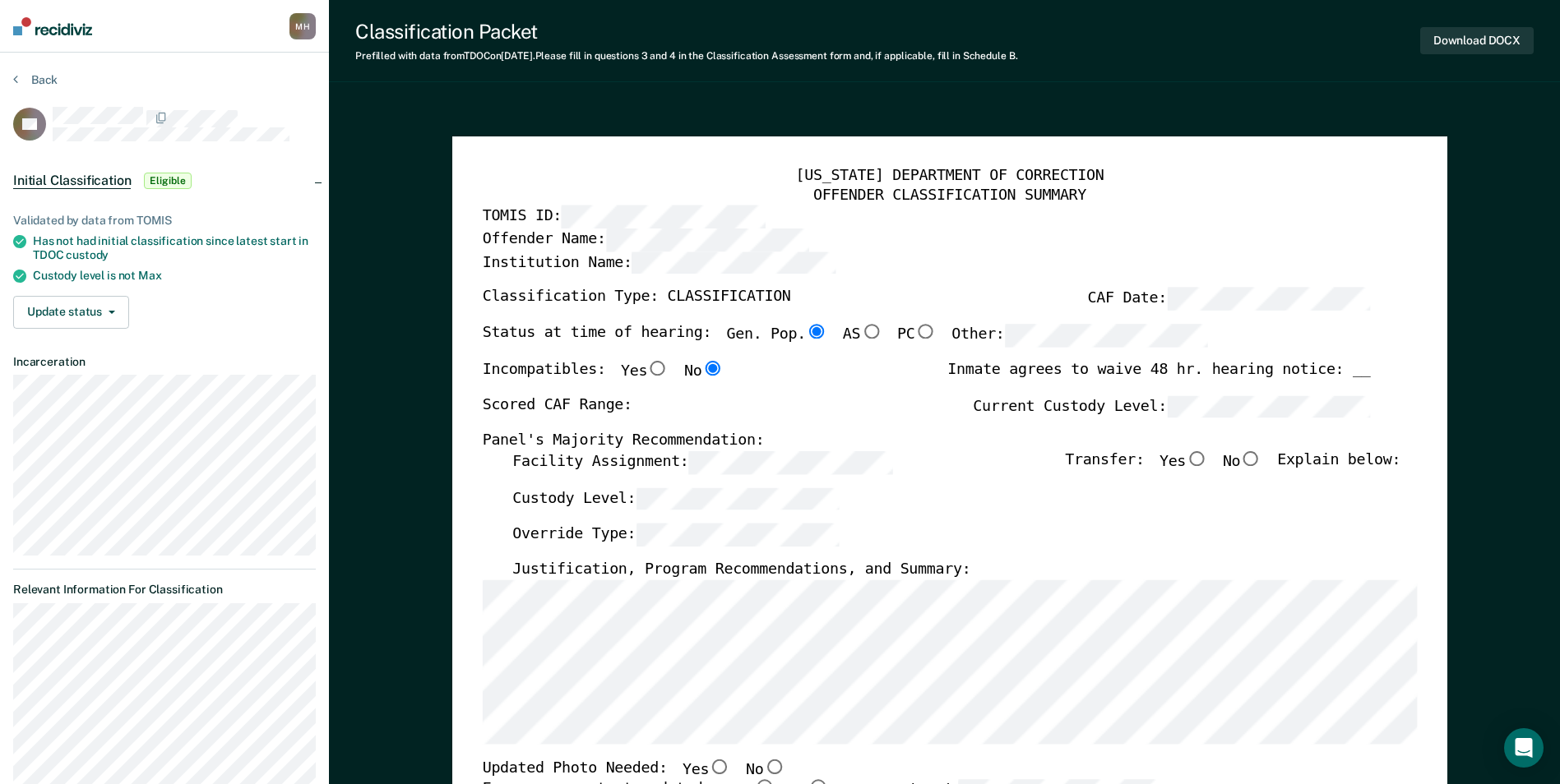
type textarea "x"
